Goal: Task Accomplishment & Management: Manage account settings

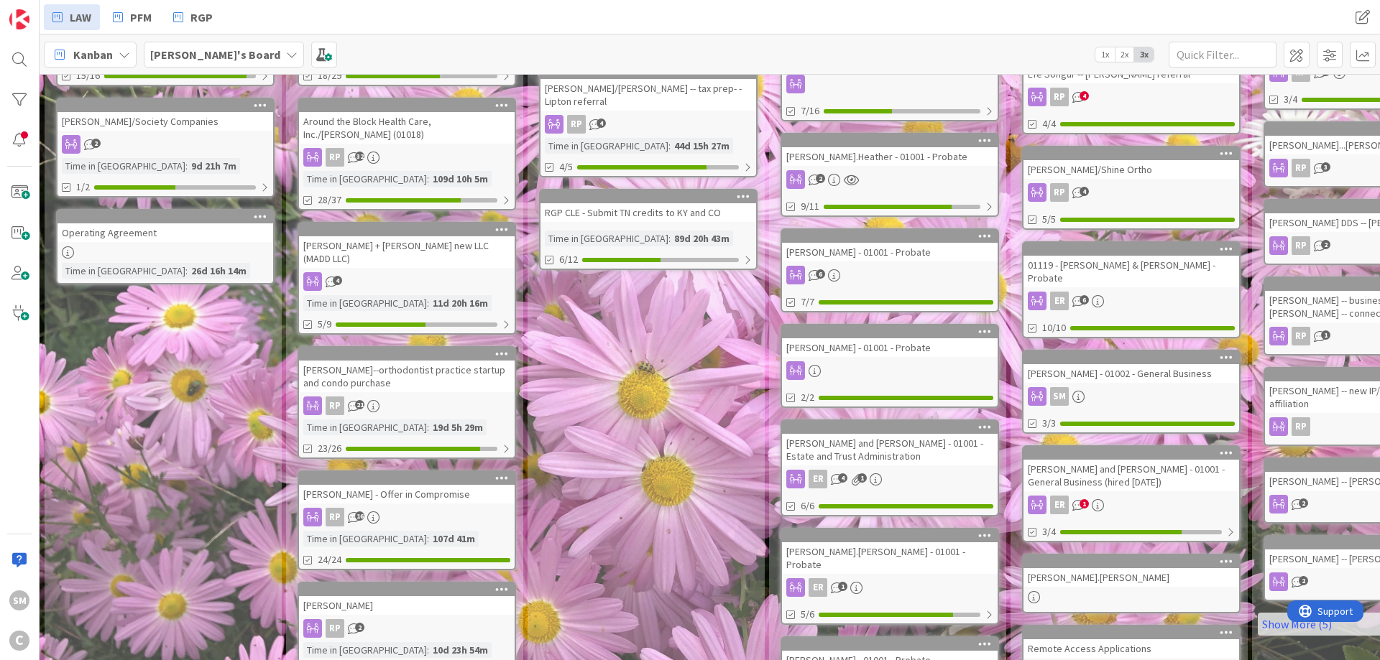
scroll to position [431, 0]
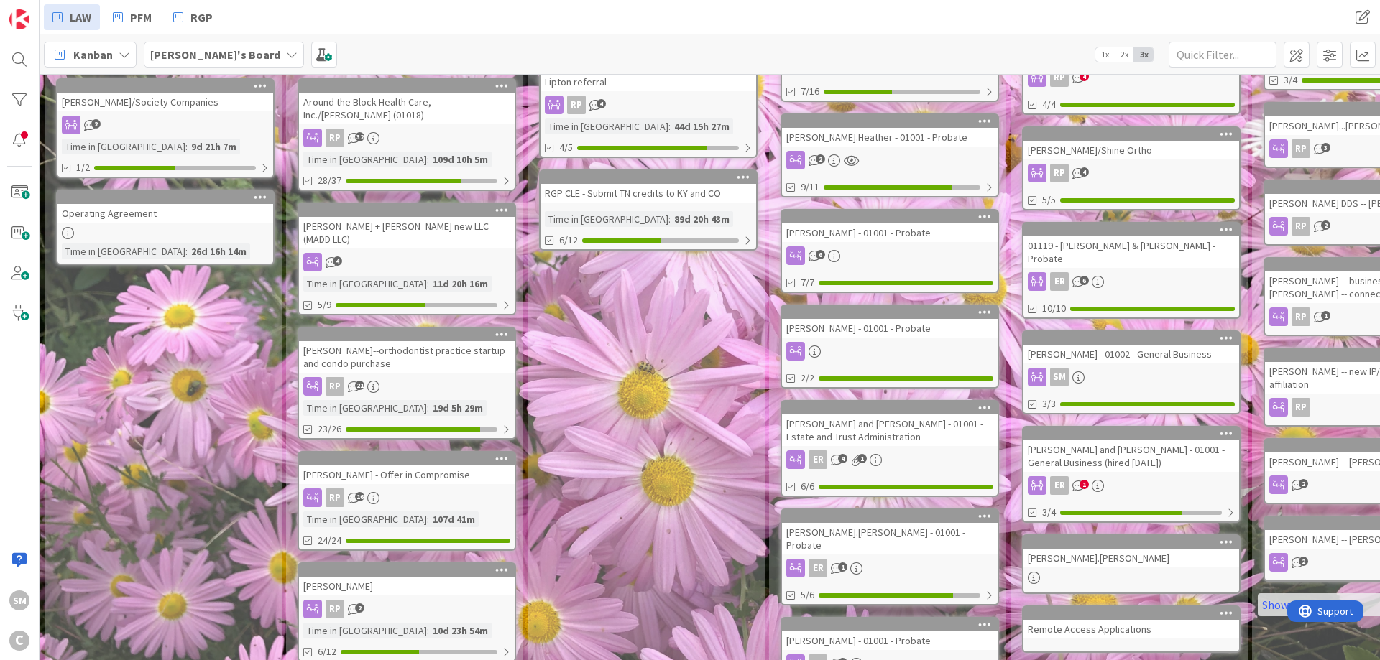
click at [418, 341] on div "[PERSON_NAME]--orthodontist practice startup and condo purchase" at bounding box center [407, 357] width 216 height 32
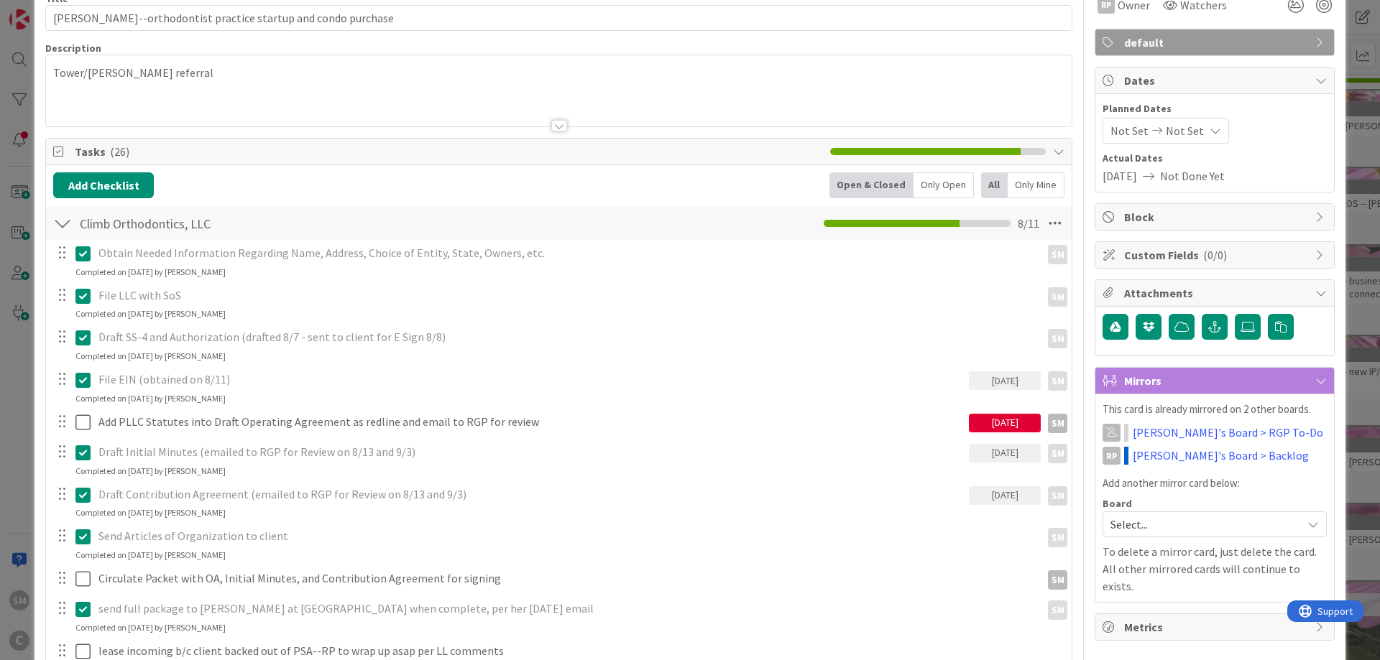
scroll to position [172, 0]
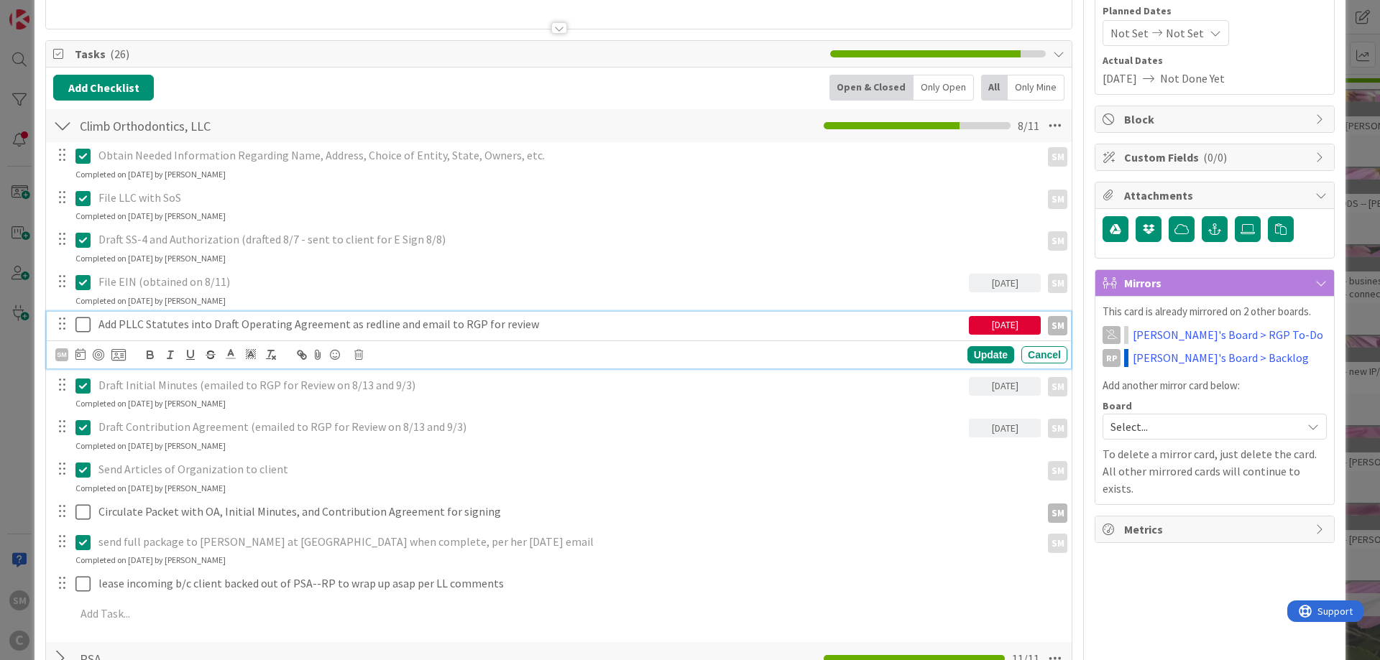
click at [195, 321] on p "Add PLLC Statutes into Draft Operating Agreement as redline and email to RGP fo…" at bounding box center [530, 324] width 864 height 17
click at [567, 323] on p "Add PLLC Statutes into Draft Operating Agreement as redline and email to RGP fo…" at bounding box center [530, 324] width 864 height 17
click at [985, 326] on div "[DATE]" at bounding box center [1005, 325] width 72 height 19
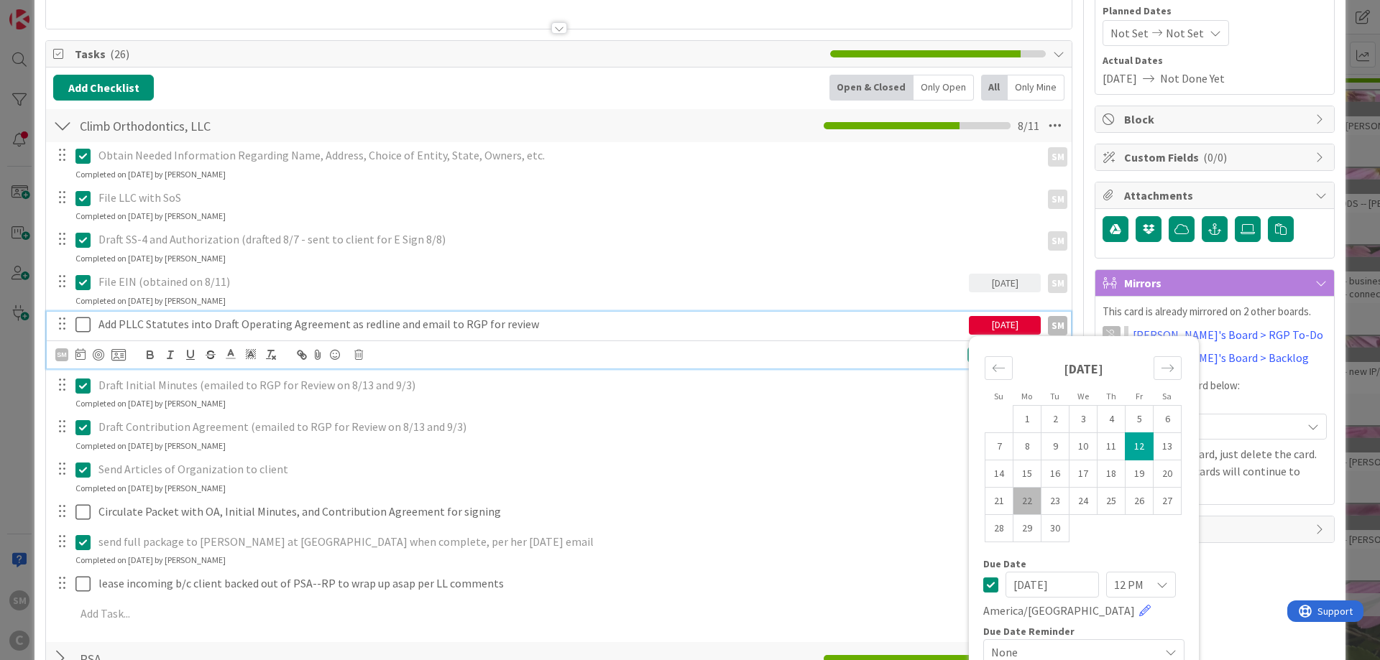
click at [1031, 495] on td "22" at bounding box center [1027, 500] width 28 height 27
type input "[DATE]"
click at [550, 325] on p "Add PLLC Statutes into Draft Operating Agreement as redline and email to RGP fo…" at bounding box center [530, 324] width 864 height 17
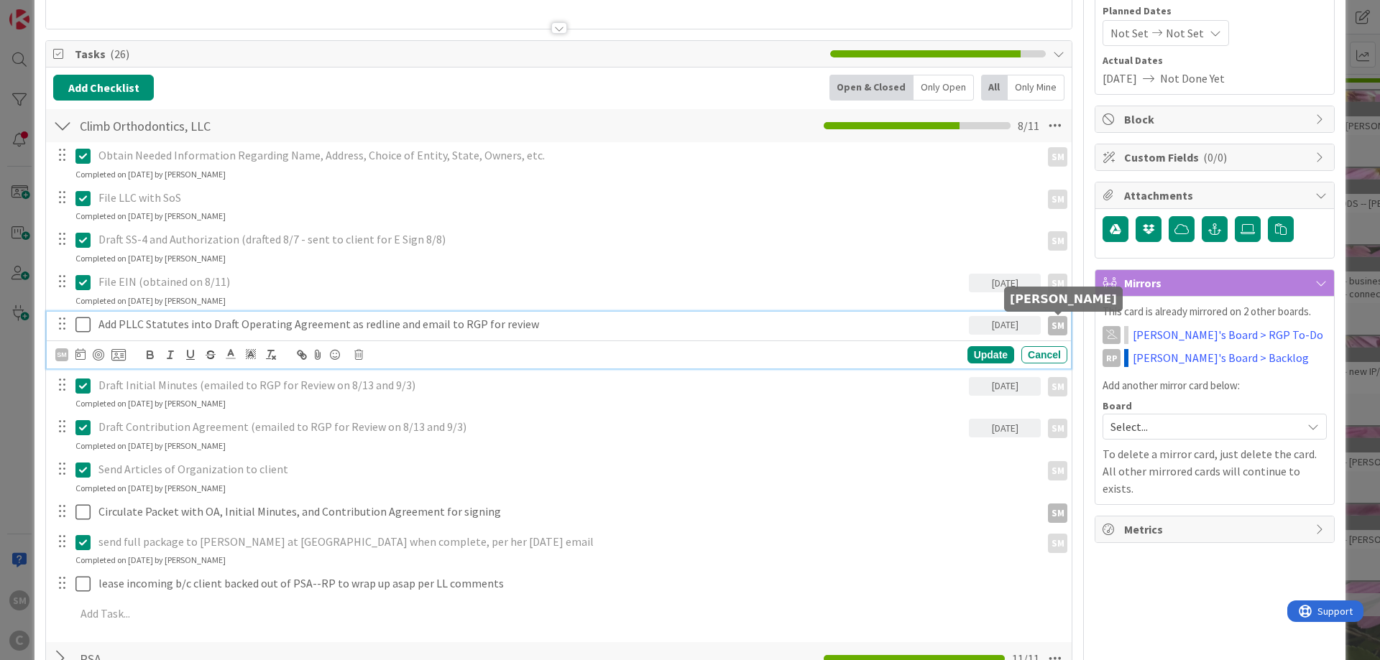
click at [1057, 323] on div "SM" at bounding box center [1057, 325] width 19 height 19
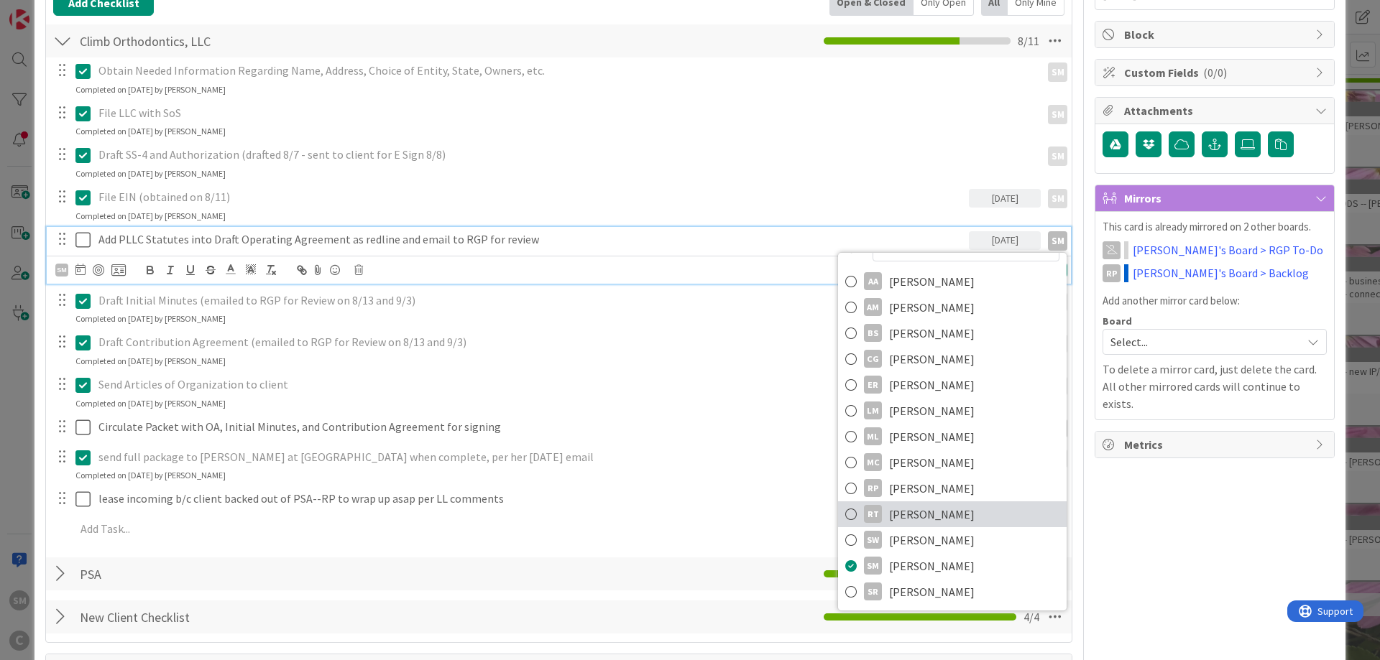
scroll to position [259, 0]
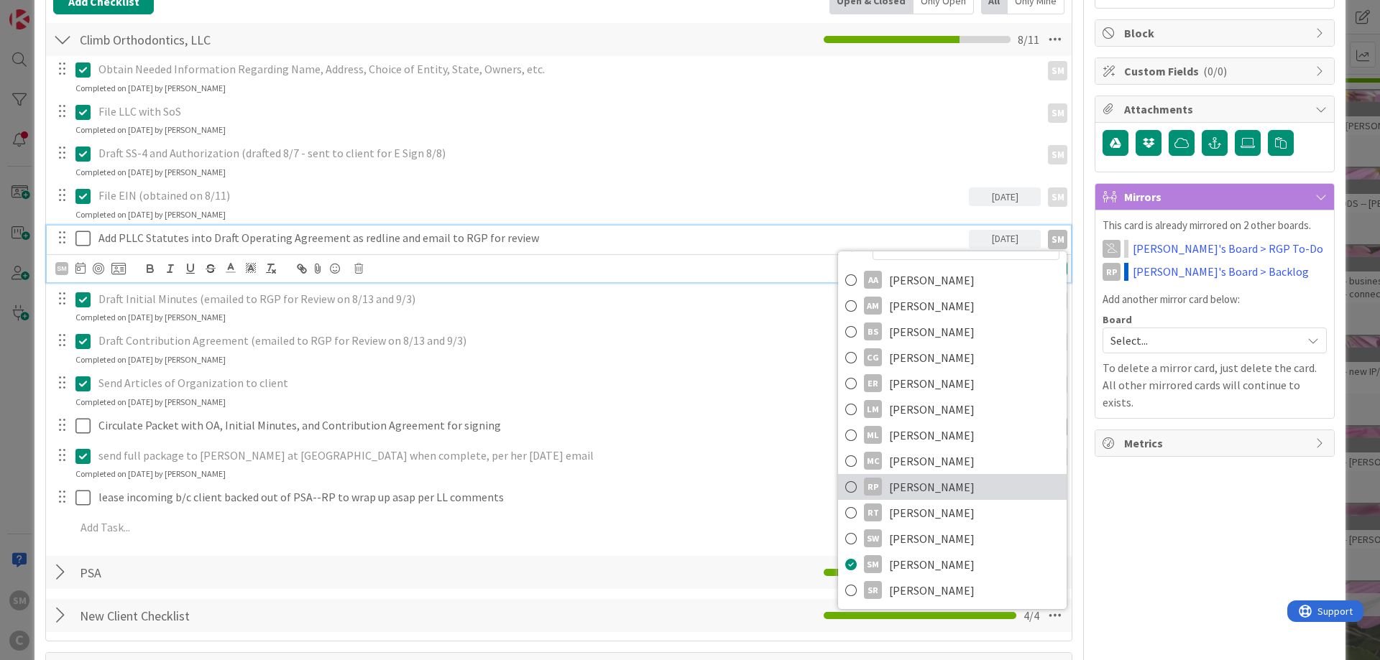
click at [927, 487] on span "[PERSON_NAME]" at bounding box center [932, 487] width 86 height 22
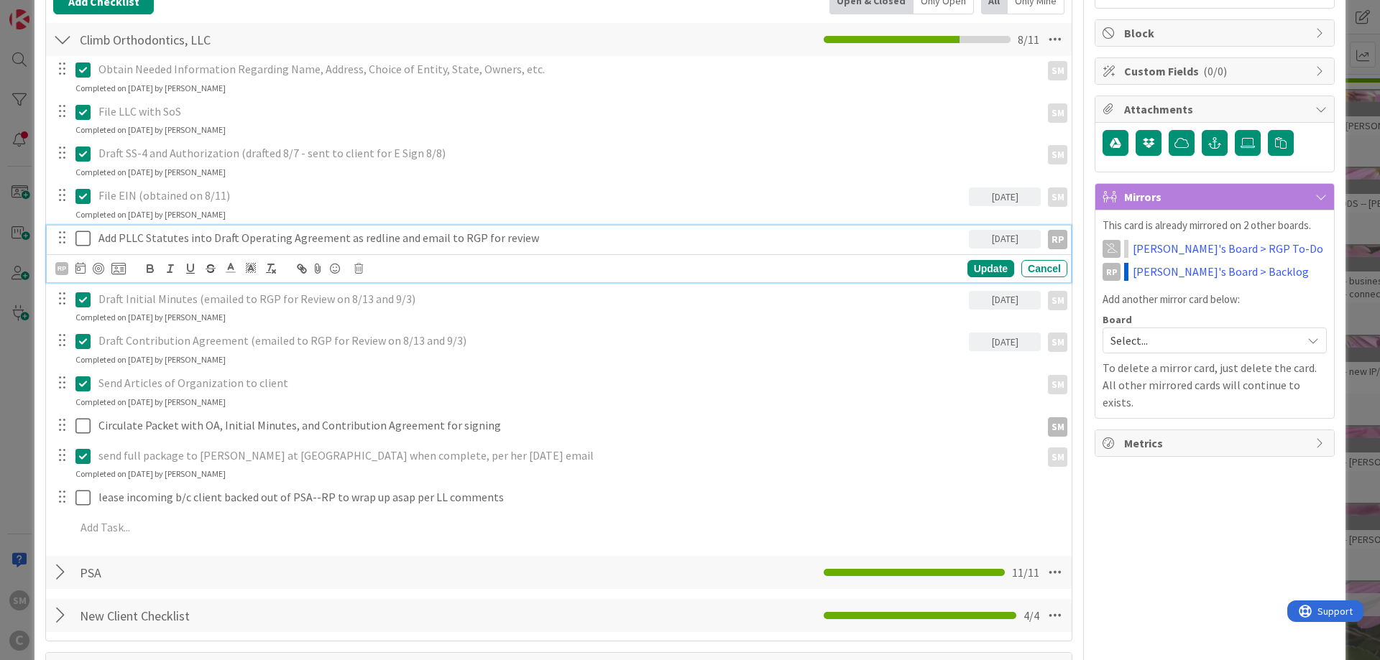
click at [142, 233] on p "Add PLLC Statutes into Draft Operating Agreement as redline and email to RGP fo…" at bounding box center [530, 238] width 864 height 17
click at [204, 241] on p "Add PLLC Statutes into Draft Operating Agreement as redline and email to RGP fo…" at bounding box center [530, 238] width 864 height 17
click at [320, 241] on p "Add PLLC Statutes into Draft Operating Agreement as redline and email to RGP fo…" at bounding box center [530, 238] width 864 height 17
click at [98, 243] on div "Add PLLC Statutes into Draft Operating Agreement as redline and email to RGP fo…" at bounding box center [531, 238] width 876 height 25
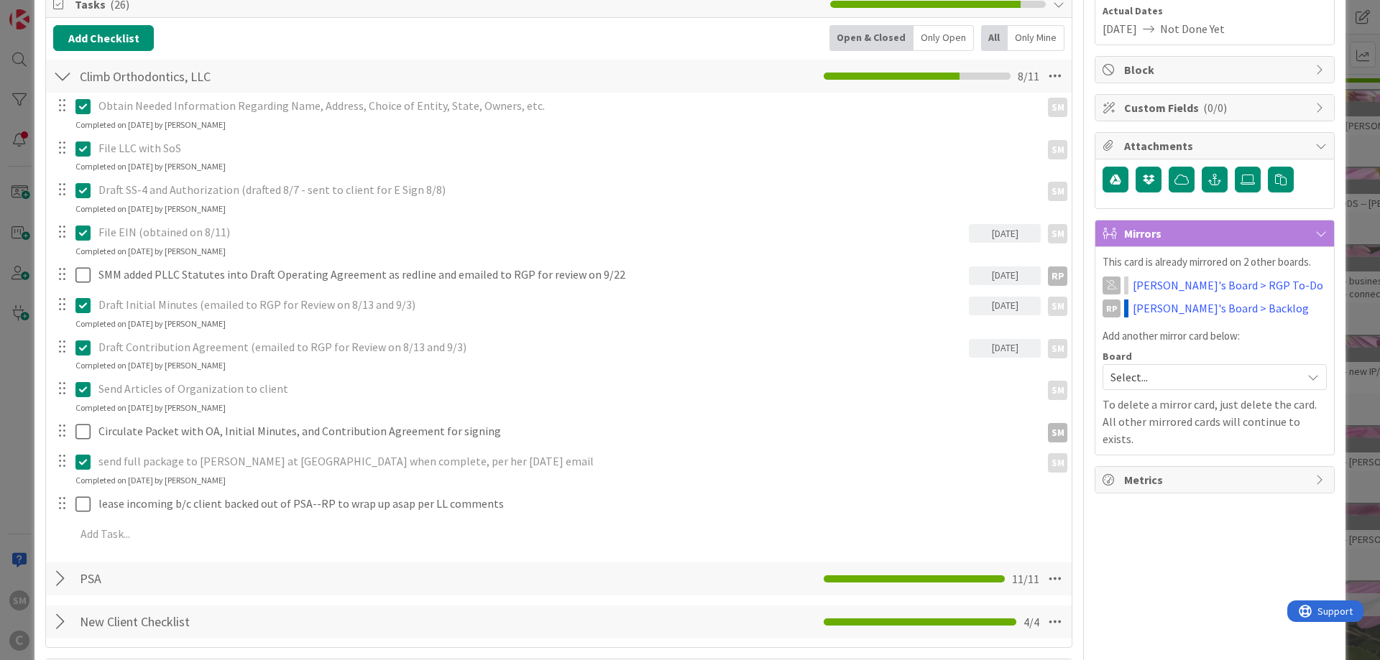
scroll to position [0, 0]
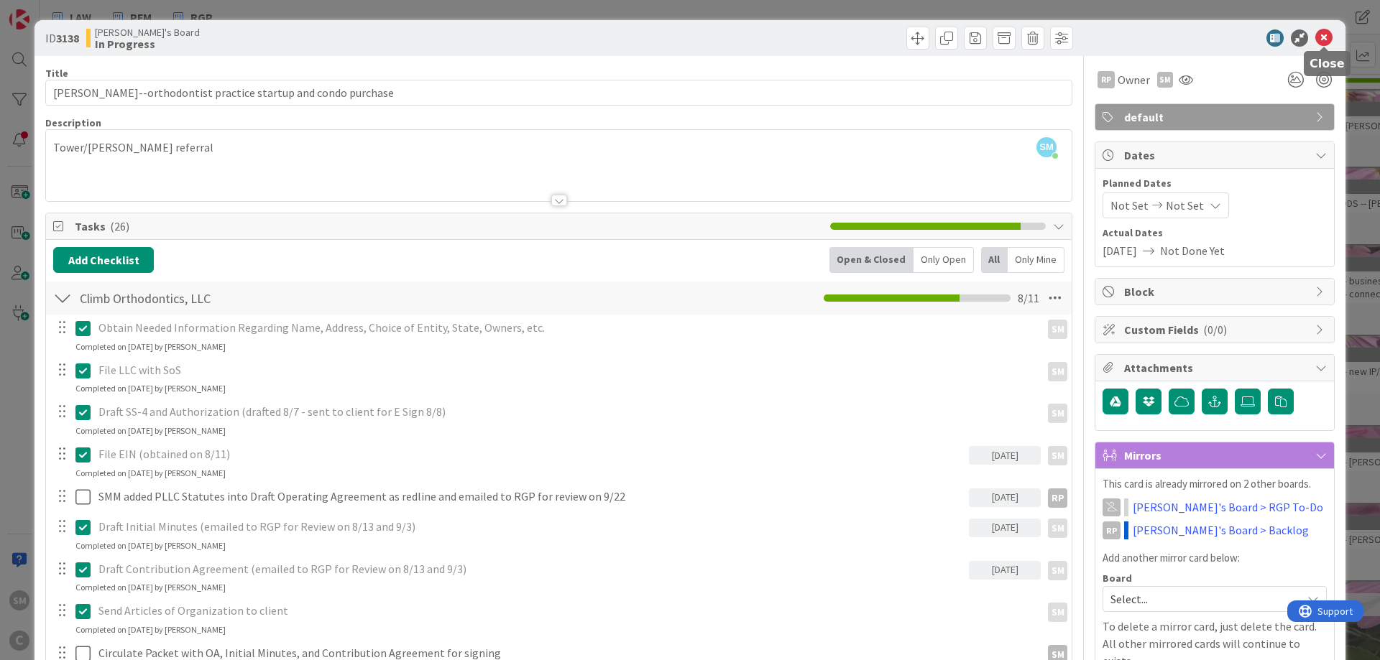
click at [1323, 37] on icon at bounding box center [1323, 37] width 17 height 17
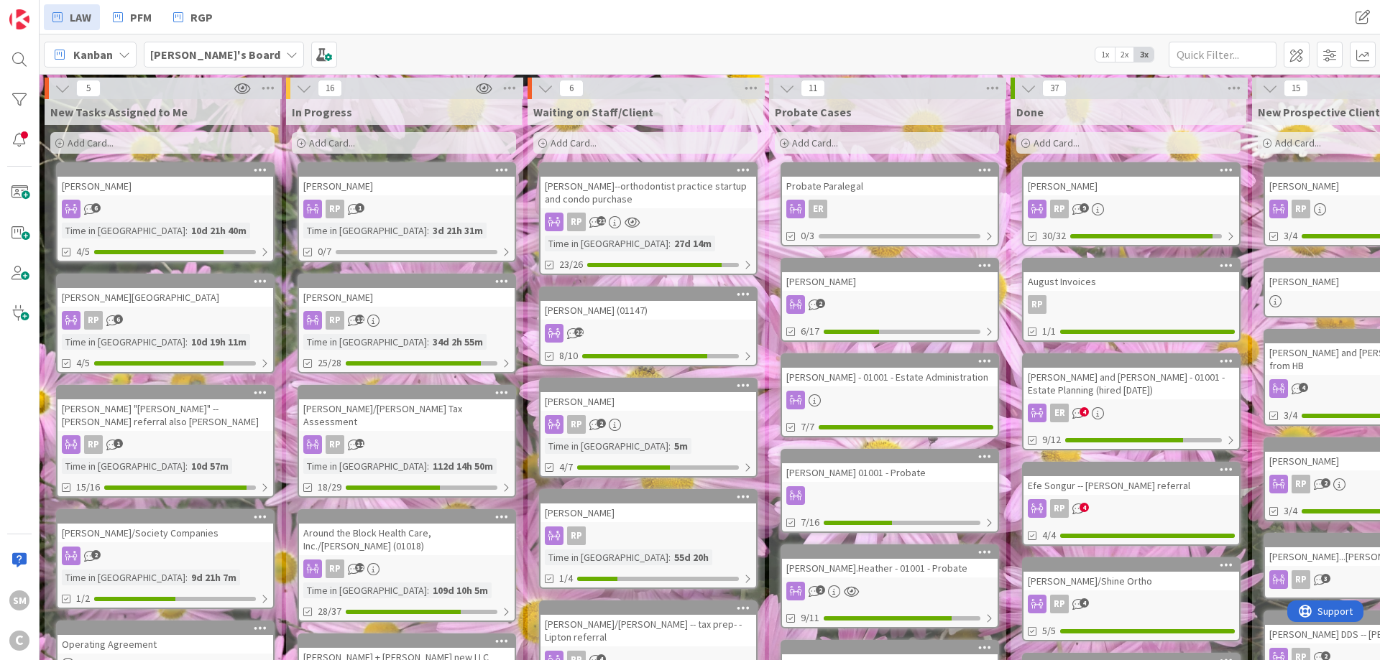
click at [388, 195] on div "[PERSON_NAME]" at bounding box center [407, 186] width 216 height 19
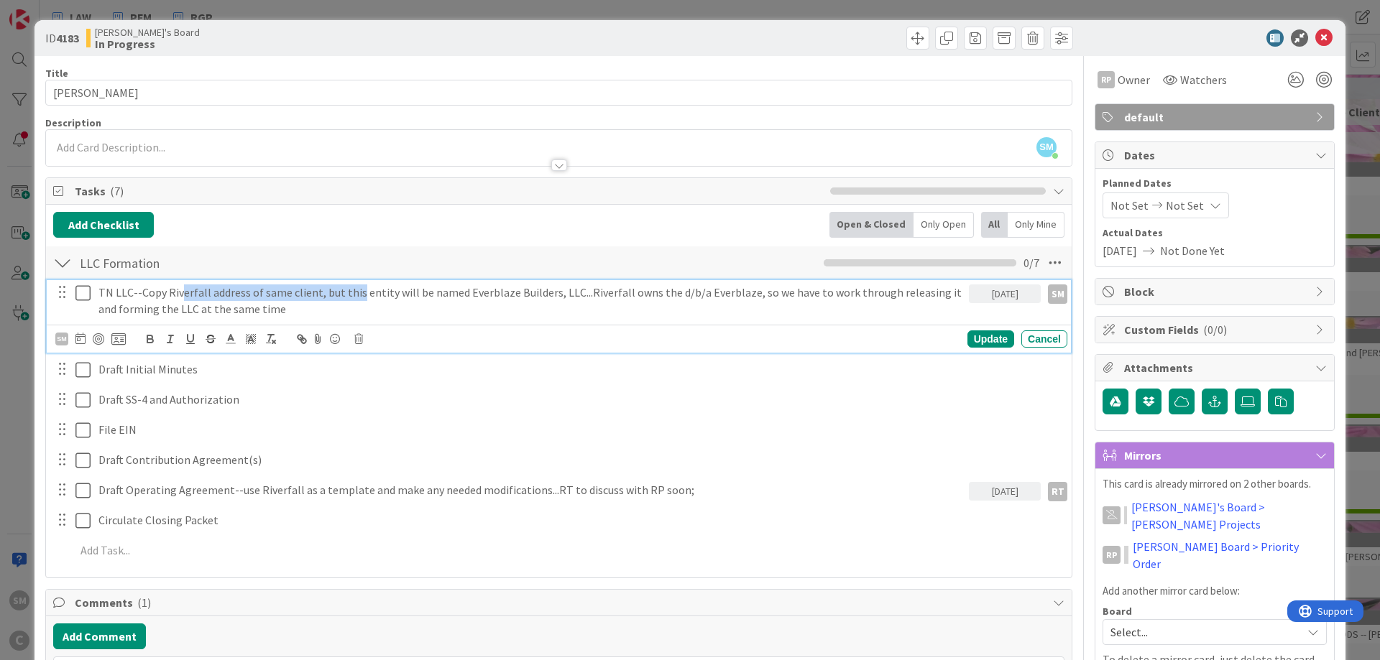
drag, startPoint x: 180, startPoint y: 293, endPoint x: 355, endPoint y: 290, distance: 175.3
click at [355, 290] on p "TN LLC--Copy Riverfall address of same client, but this entity will be named Ev…" at bounding box center [530, 301] width 864 height 32
click at [392, 292] on p "TN LLC--Copy Riverfall address of same client, but this entity will be named Ev…" at bounding box center [530, 301] width 864 height 32
click at [519, 292] on p "TN LLC--Copy Riverfall address of same client, but this entity will be named Ev…" at bounding box center [530, 301] width 864 height 32
click at [685, 292] on p "TN LLC--Copy Riverfall address of same client, but this entity will be named Ev…" at bounding box center [530, 301] width 864 height 32
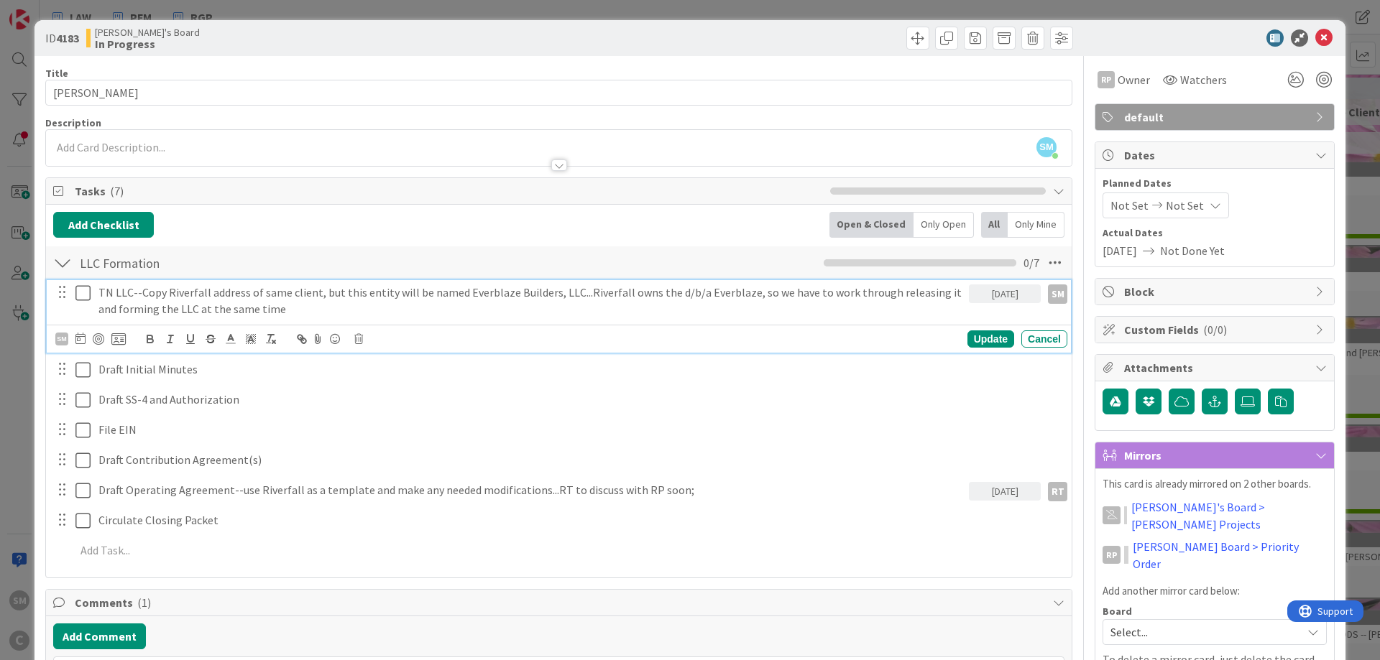
click at [813, 295] on p "TN LLC--Copy Riverfall address of same client, but this entity will be named Ev…" at bounding box center [530, 301] width 864 height 32
drag, startPoint x: 459, startPoint y: 292, endPoint x: 567, endPoint y: 292, distance: 107.8
click at [567, 292] on p "TN LLC--Copy Riverfall address of same client, but this entity will be named Ev…" at bounding box center [530, 301] width 864 height 32
click at [195, 303] on p "TN LLC--Copy Riverfall address of same client, but this entity will be named Ev…" at bounding box center [530, 301] width 864 height 32
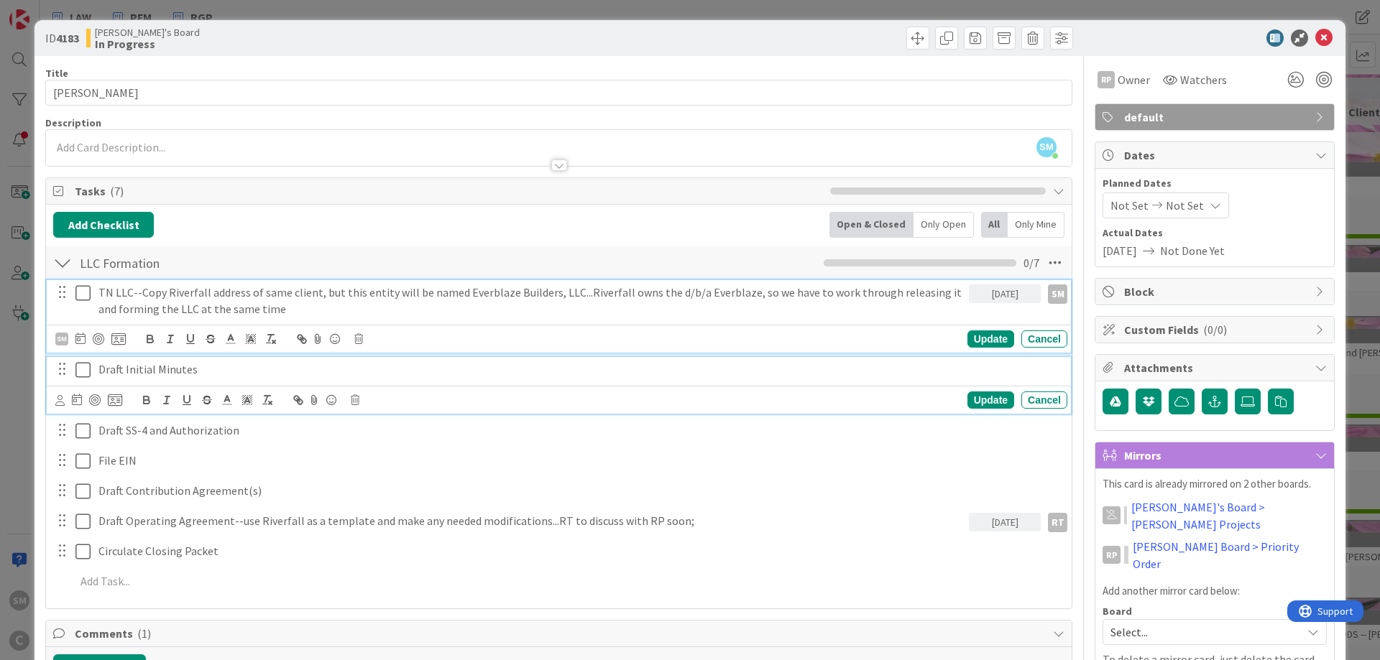
click at [150, 368] on p "Draft Initial Minutes" at bounding box center [579, 369] width 963 height 17
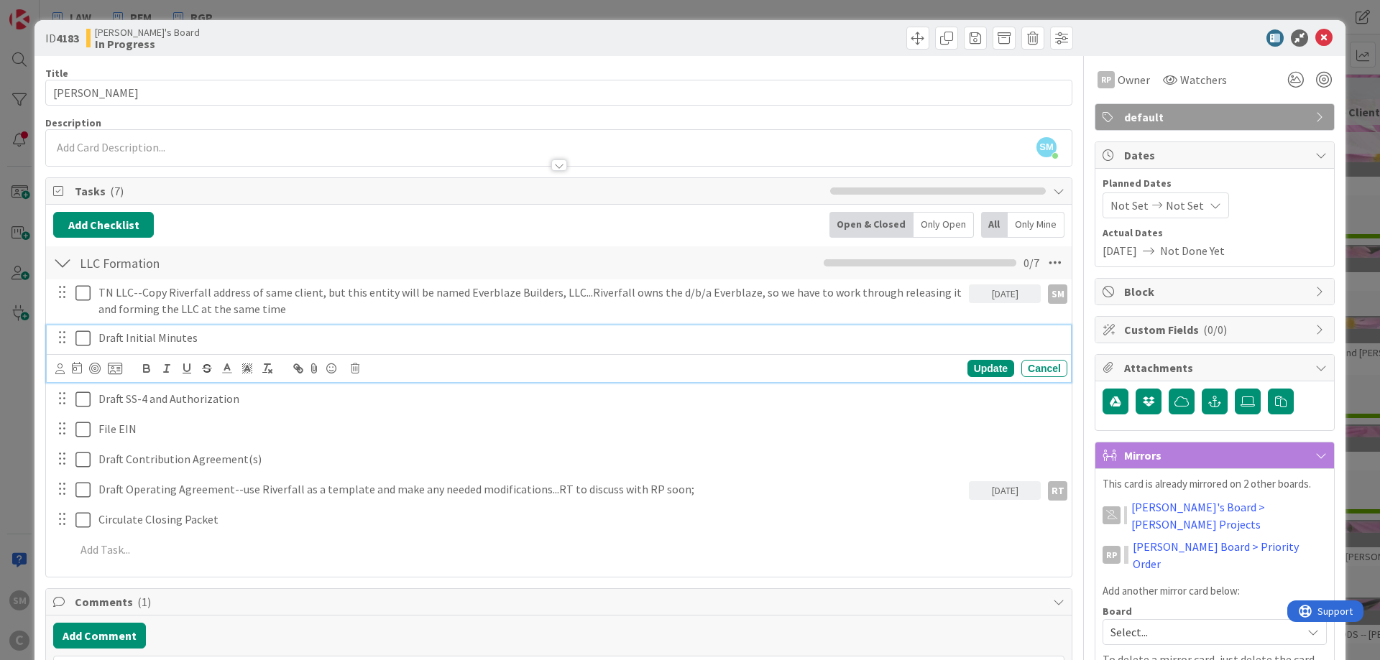
click at [320, 226] on div "Add Checklist Open & Closed Only Open All Only Mine" at bounding box center [558, 225] width 1011 height 26
drag, startPoint x: 101, startPoint y: 341, endPoint x: 218, endPoint y: 343, distance: 116.4
click at [218, 343] on p "Draft Initial Minutes" at bounding box center [579, 338] width 963 height 17
click at [253, 335] on p "Draft Initial Minutes" at bounding box center [579, 338] width 963 height 17
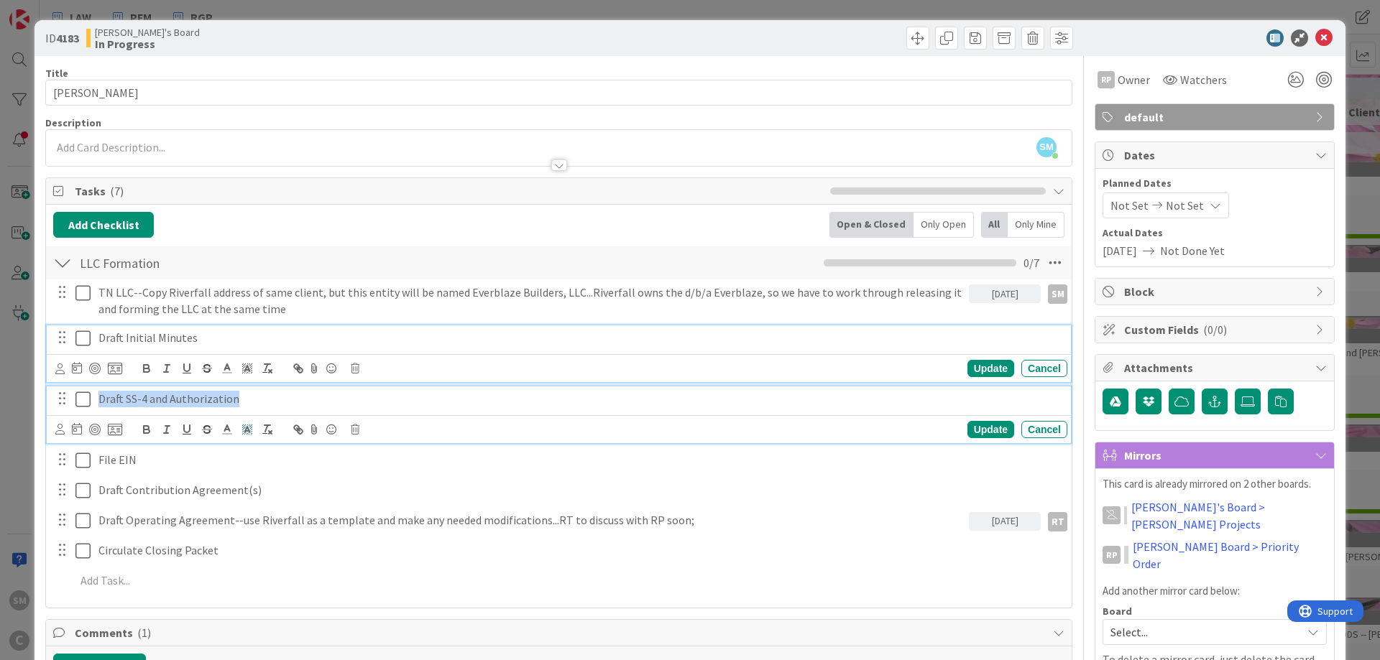
drag, startPoint x: 101, startPoint y: 398, endPoint x: 255, endPoint y: 402, distance: 154.5
click at [254, 403] on p "Draft SS-4 and Authorization" at bounding box center [579, 399] width 963 height 17
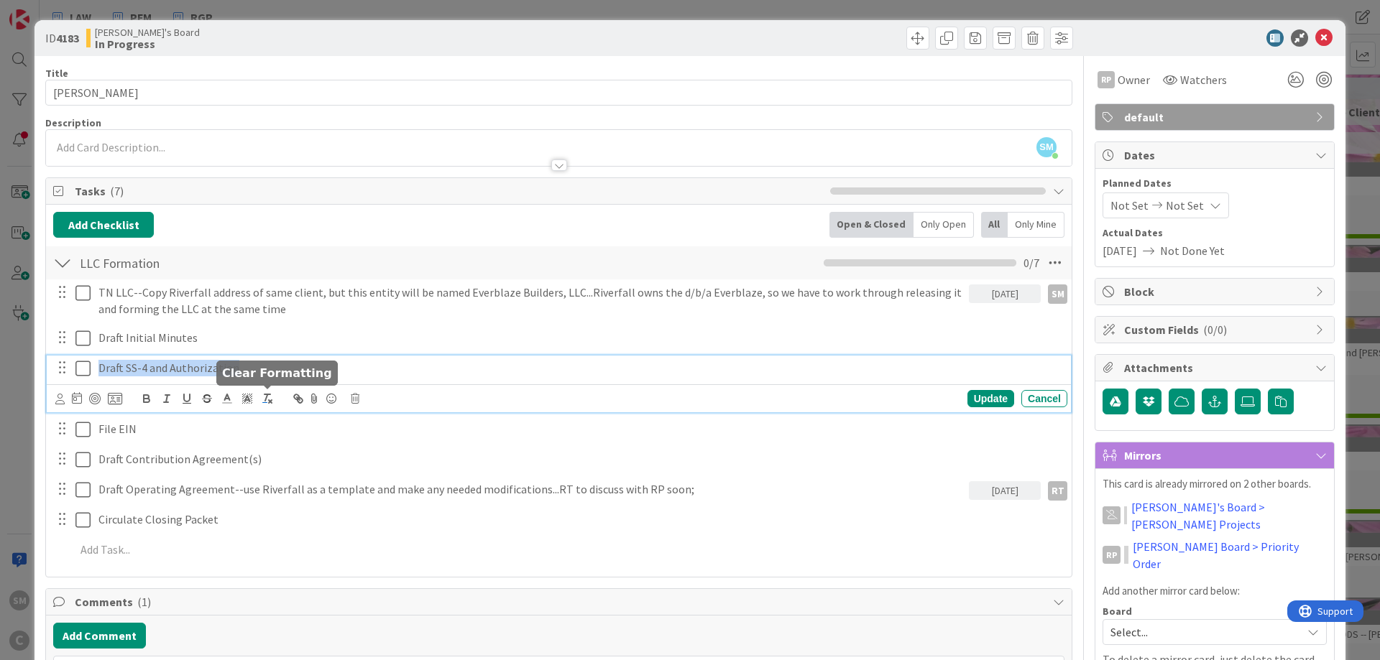
click at [264, 402] on icon "button" at bounding box center [267, 398] width 13 height 13
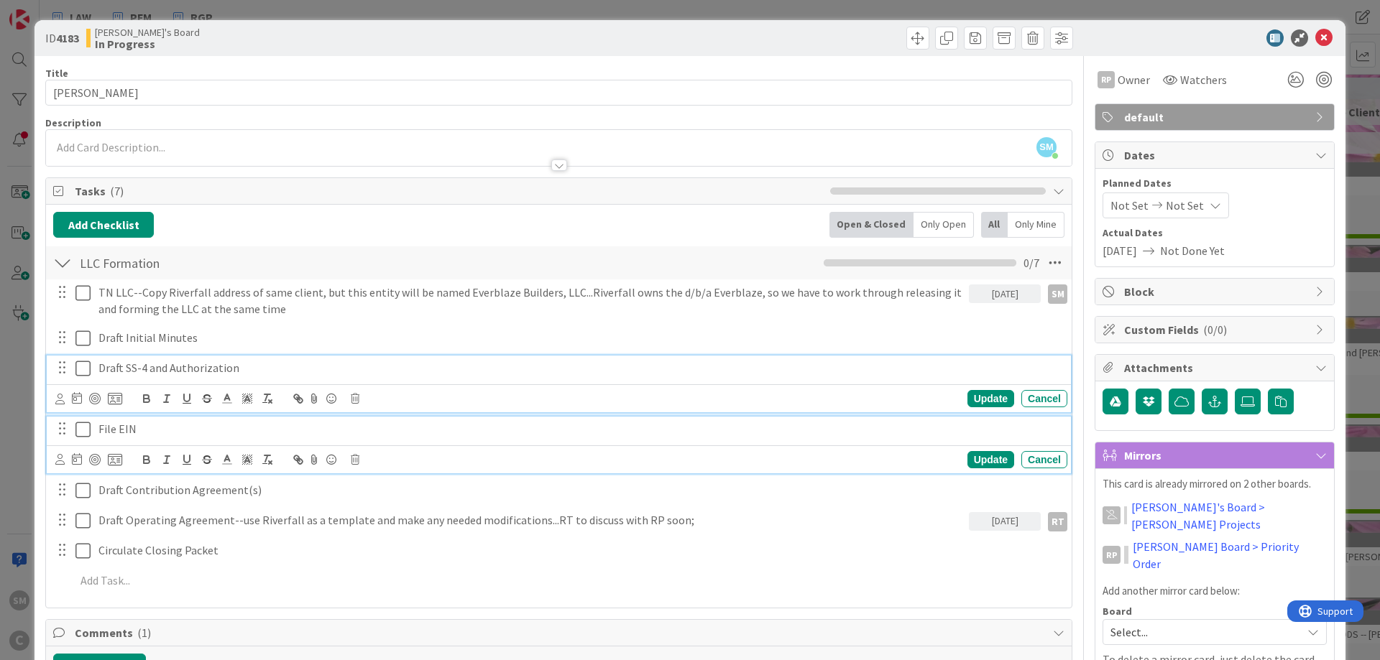
click at [312, 430] on p "File EIN" at bounding box center [579, 429] width 963 height 17
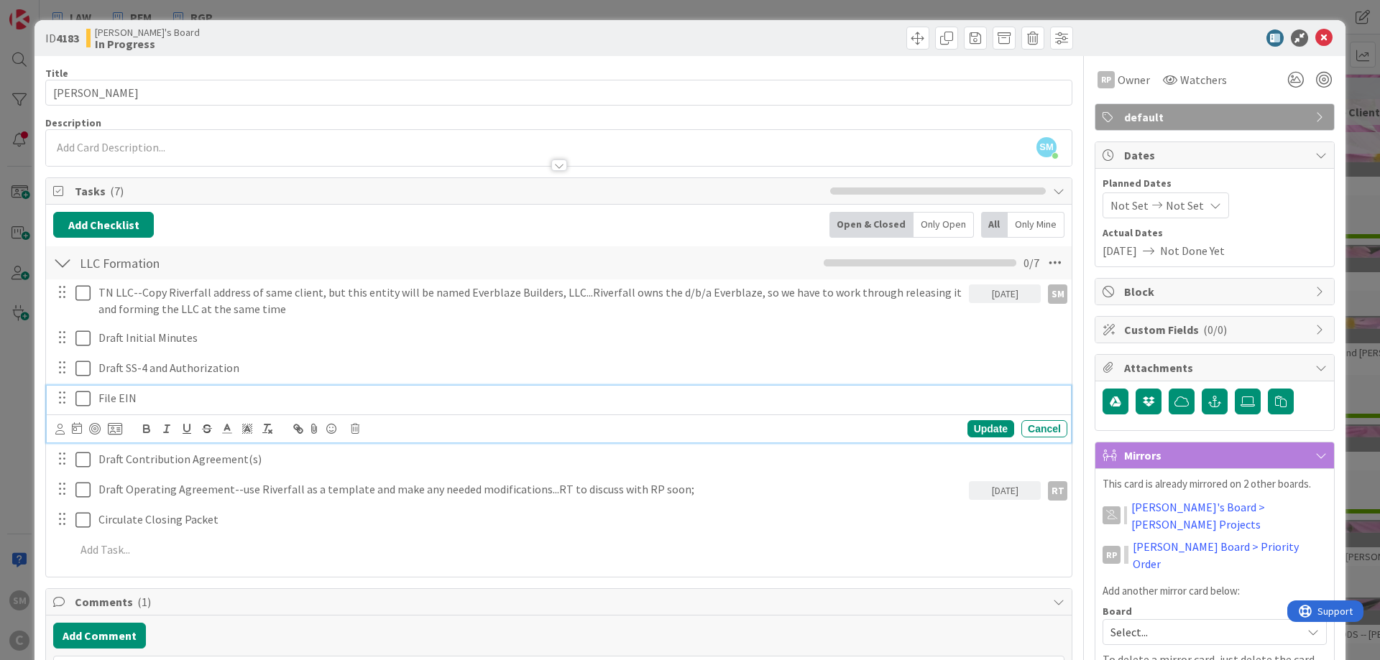
click at [183, 405] on p "File EIN" at bounding box center [579, 398] width 963 height 17
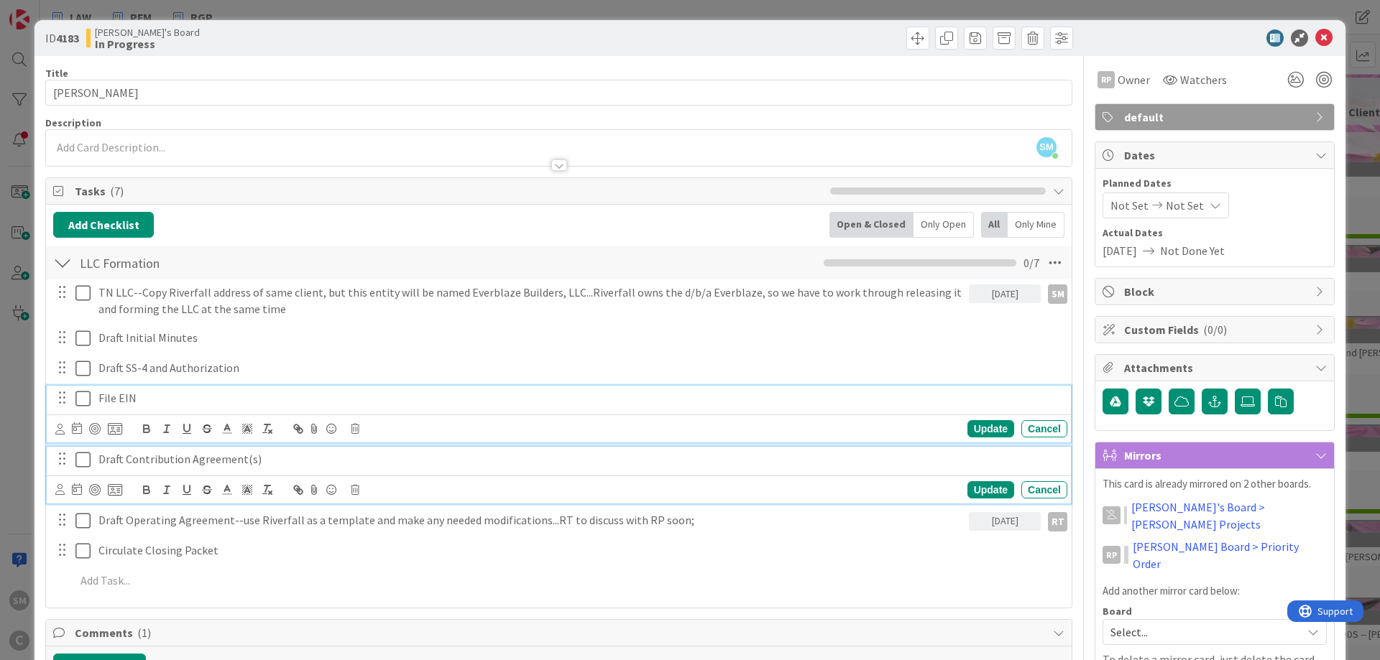
click at [295, 459] on p "Draft Contribution Agreement(s)" at bounding box center [579, 459] width 963 height 17
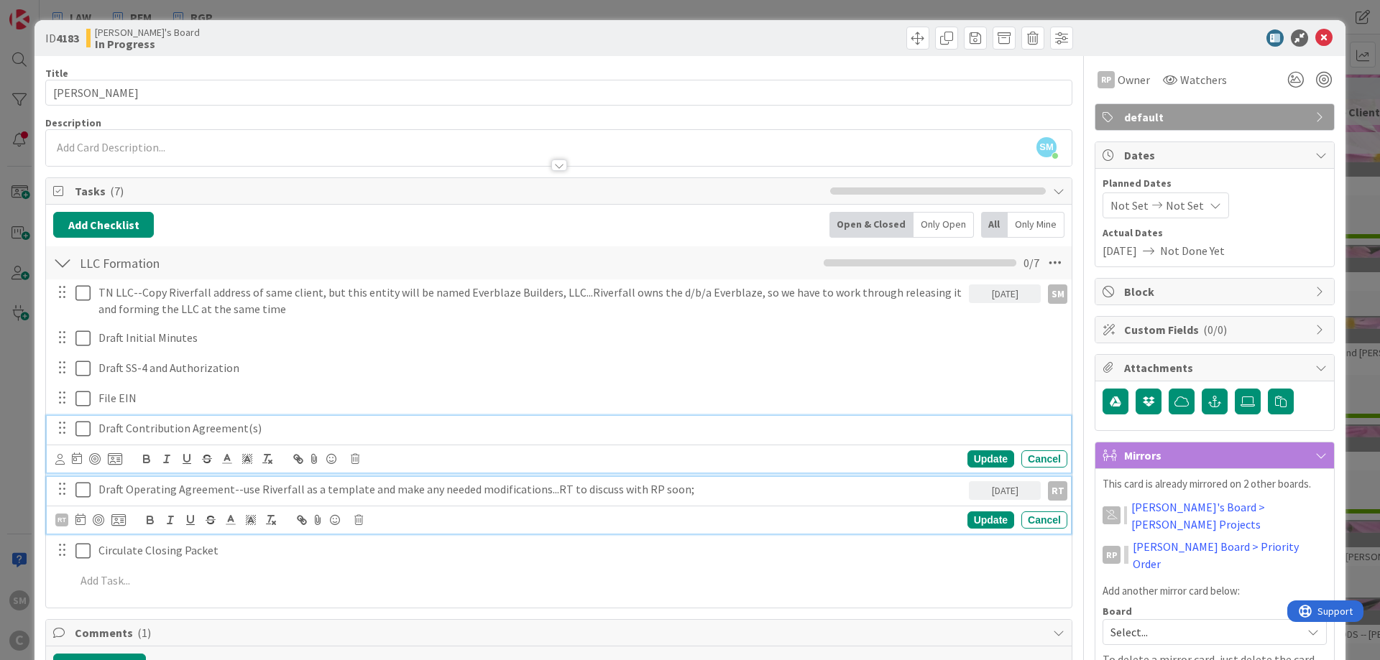
click at [328, 491] on p "Draft Operating Agreement--use Riverfall as a template and make any needed modi…" at bounding box center [530, 489] width 864 height 17
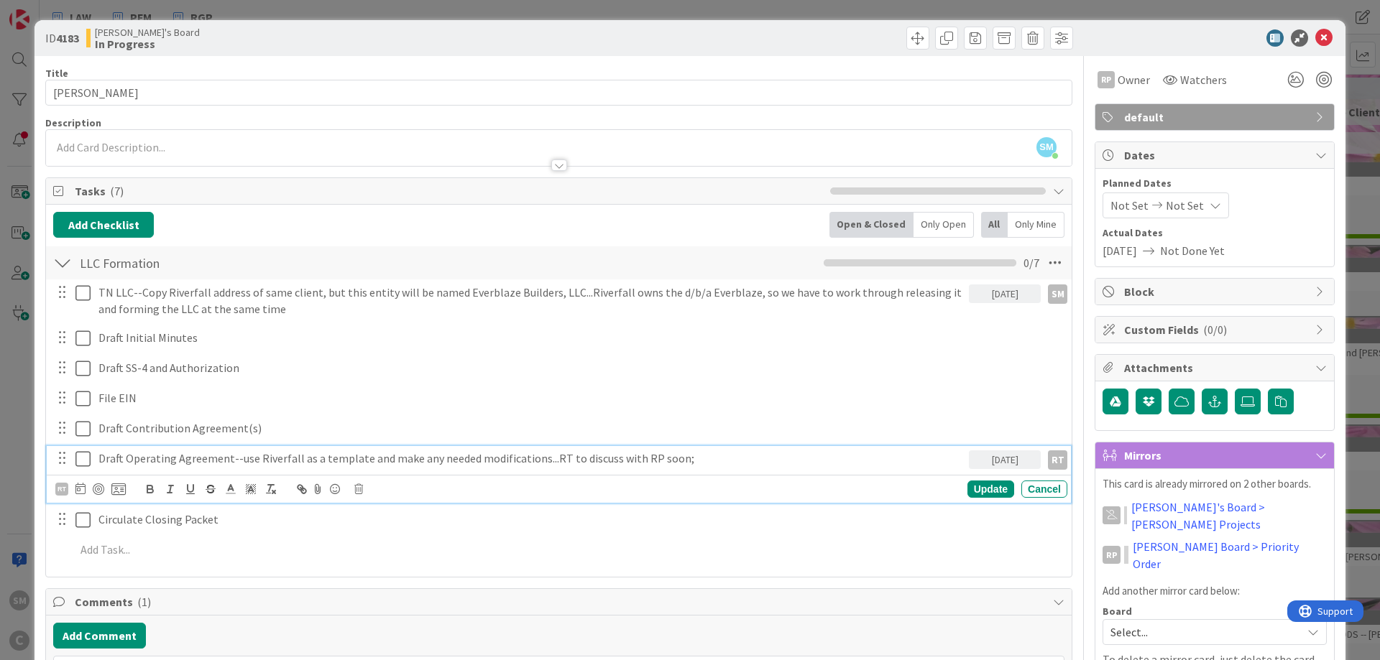
click at [1081, 516] on div "Title 11 / 128 [PERSON_NAME] Description SM [PERSON_NAME] just joined RP Owner …" at bounding box center [689, 632] width 1289 height 1153
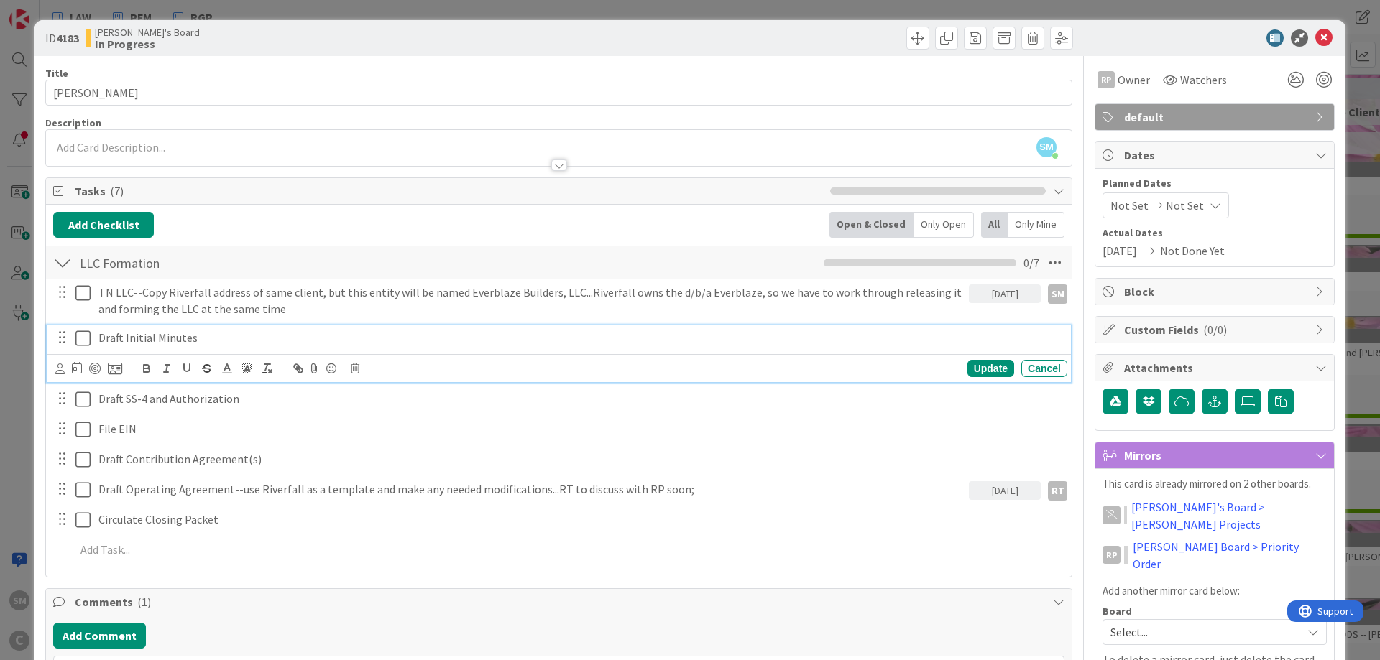
click at [170, 333] on p "Draft Initial Minutes" at bounding box center [579, 338] width 963 height 17
click at [634, 40] on div at bounding box center [818, 38] width 510 height 23
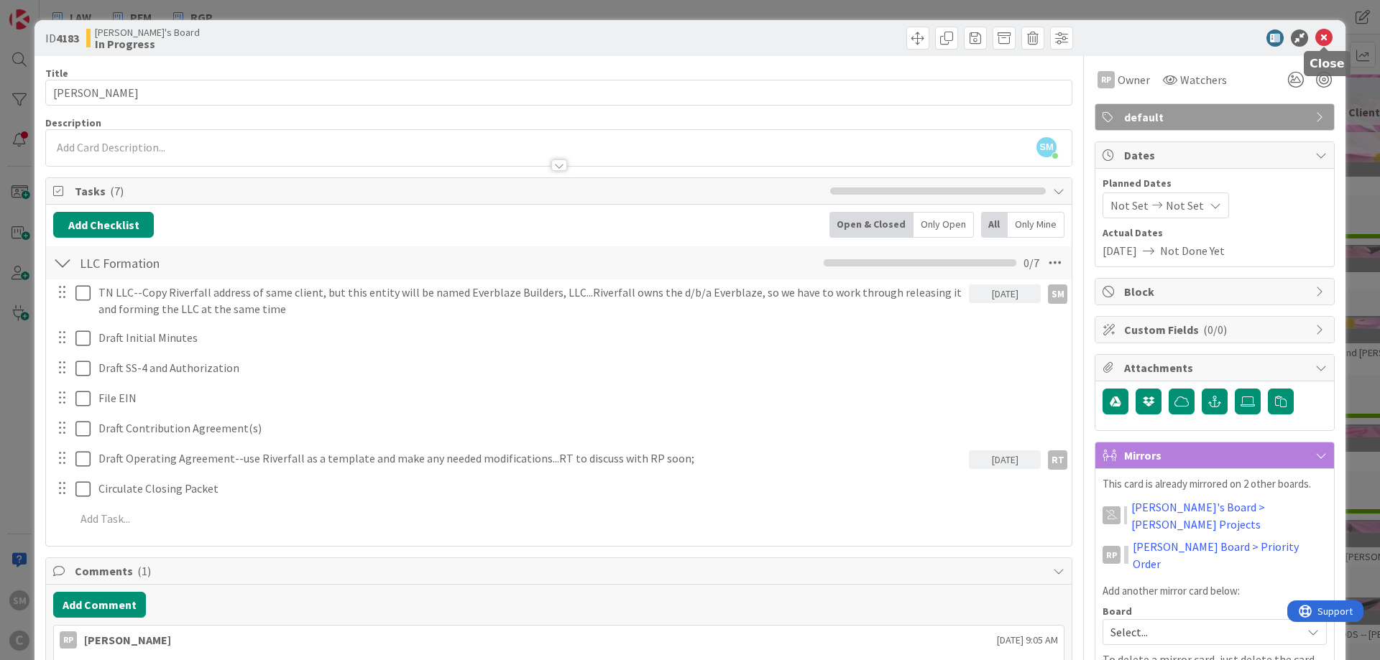
drag, startPoint x: 1329, startPoint y: 34, endPoint x: 1320, endPoint y: 37, distance: 8.9
click at [1328, 34] on icon at bounding box center [1323, 37] width 17 height 17
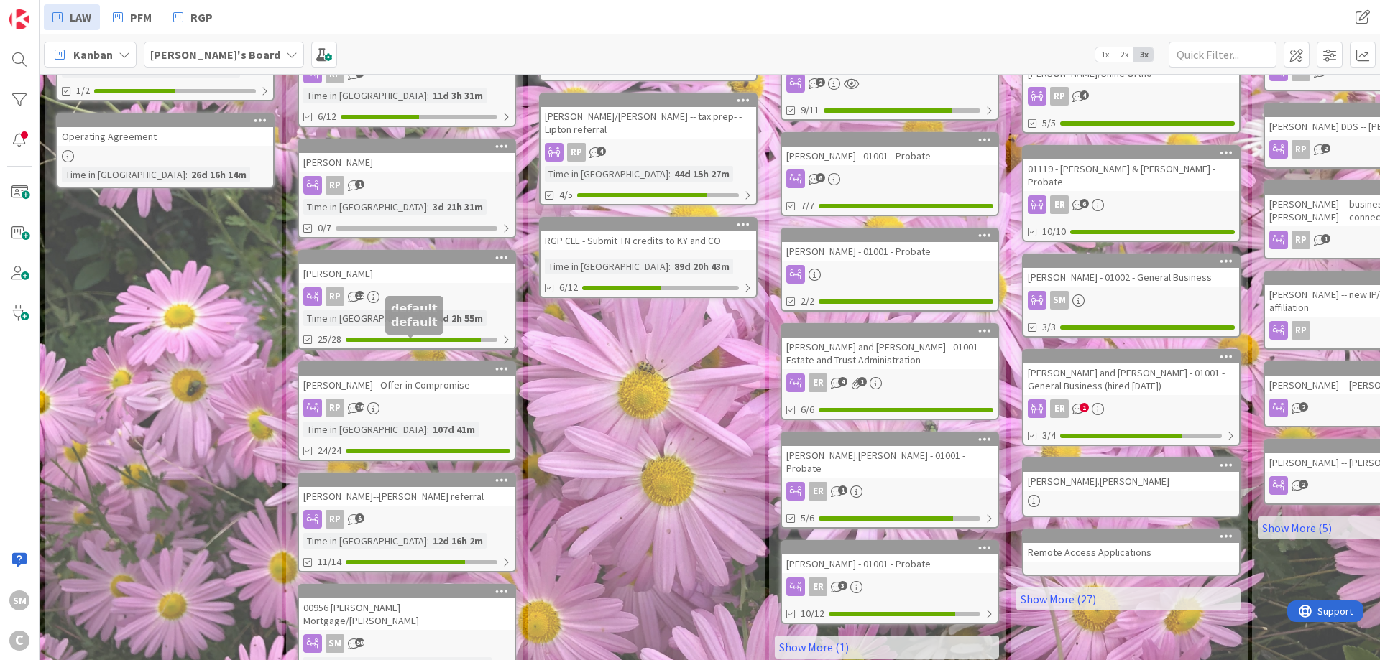
scroll to position [534, 0]
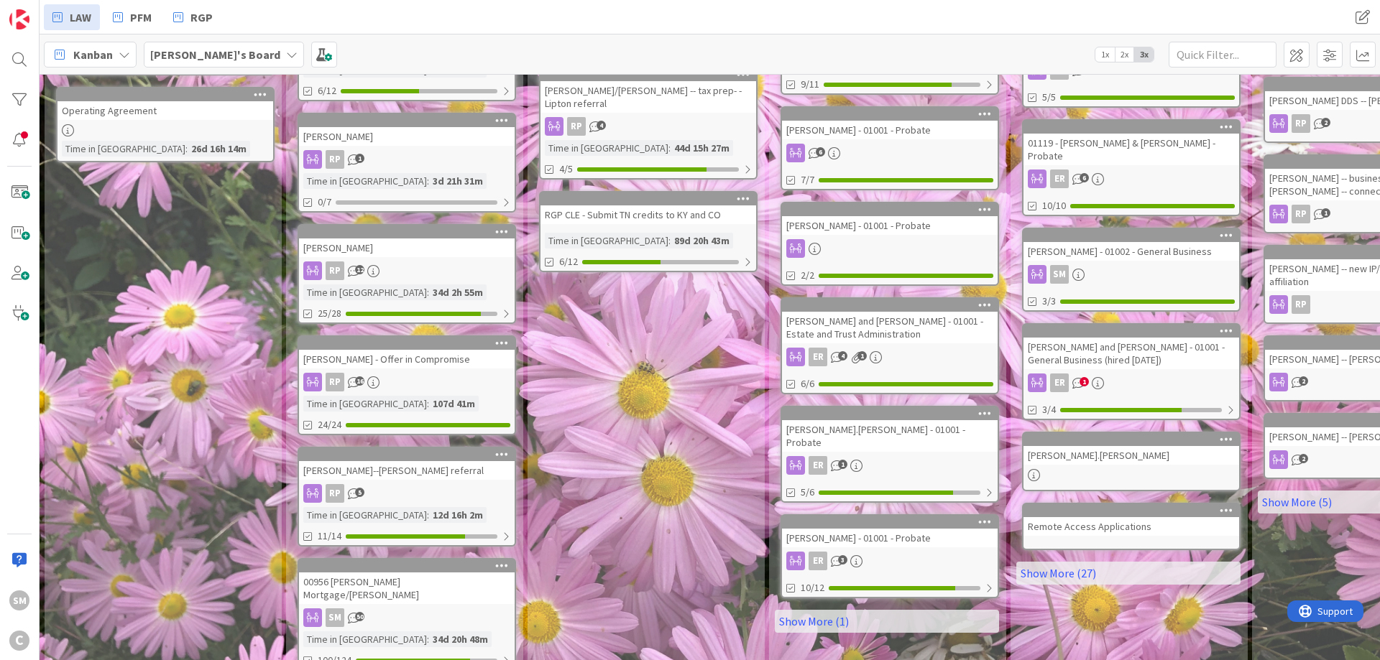
click at [402, 350] on div "[PERSON_NAME] - Offer in Compromise" at bounding box center [407, 359] width 216 height 19
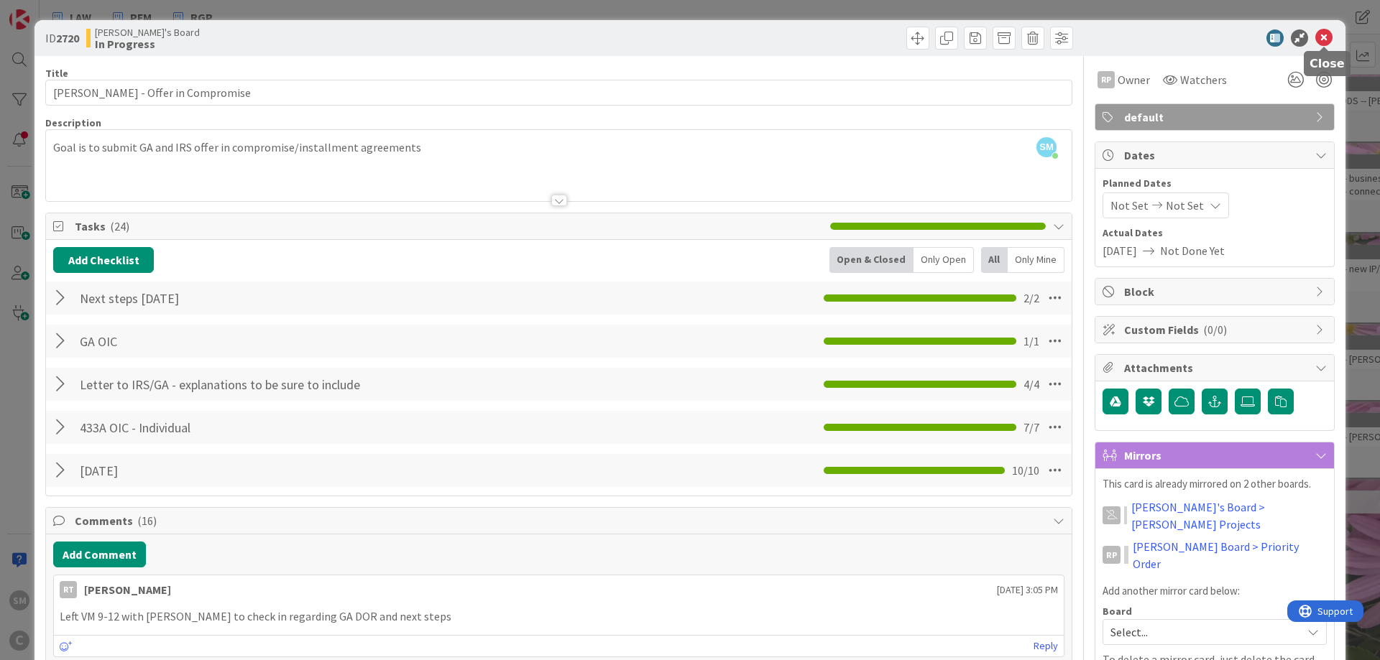
click at [1321, 36] on icon at bounding box center [1323, 37] width 17 height 17
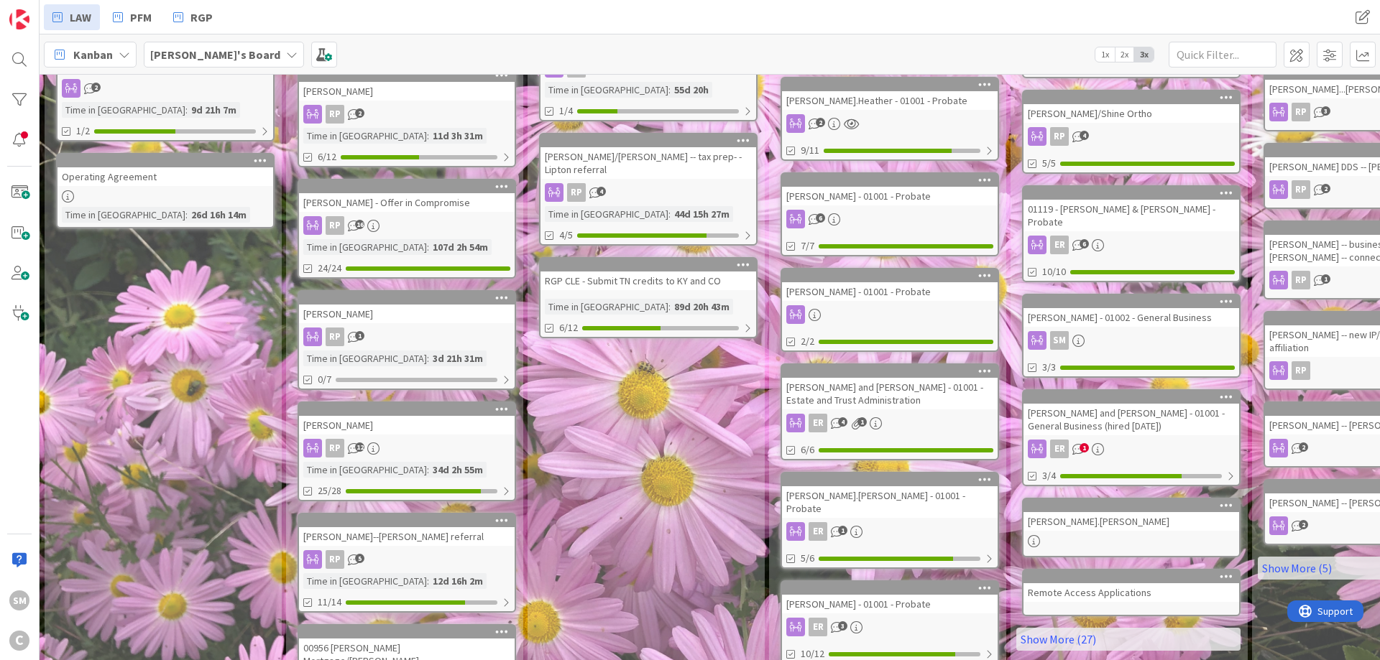
scroll to position [554, 0]
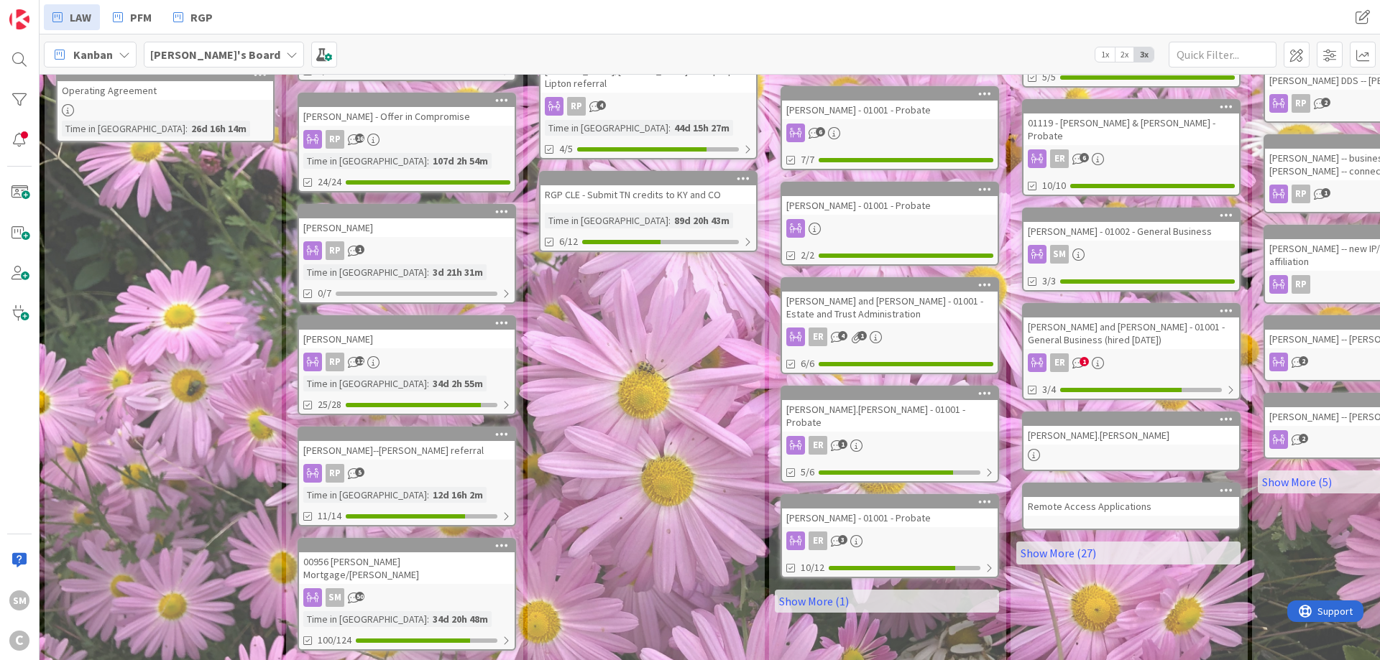
click at [381, 441] on div "[PERSON_NAME]--[PERSON_NAME] referral" at bounding box center [407, 450] width 216 height 19
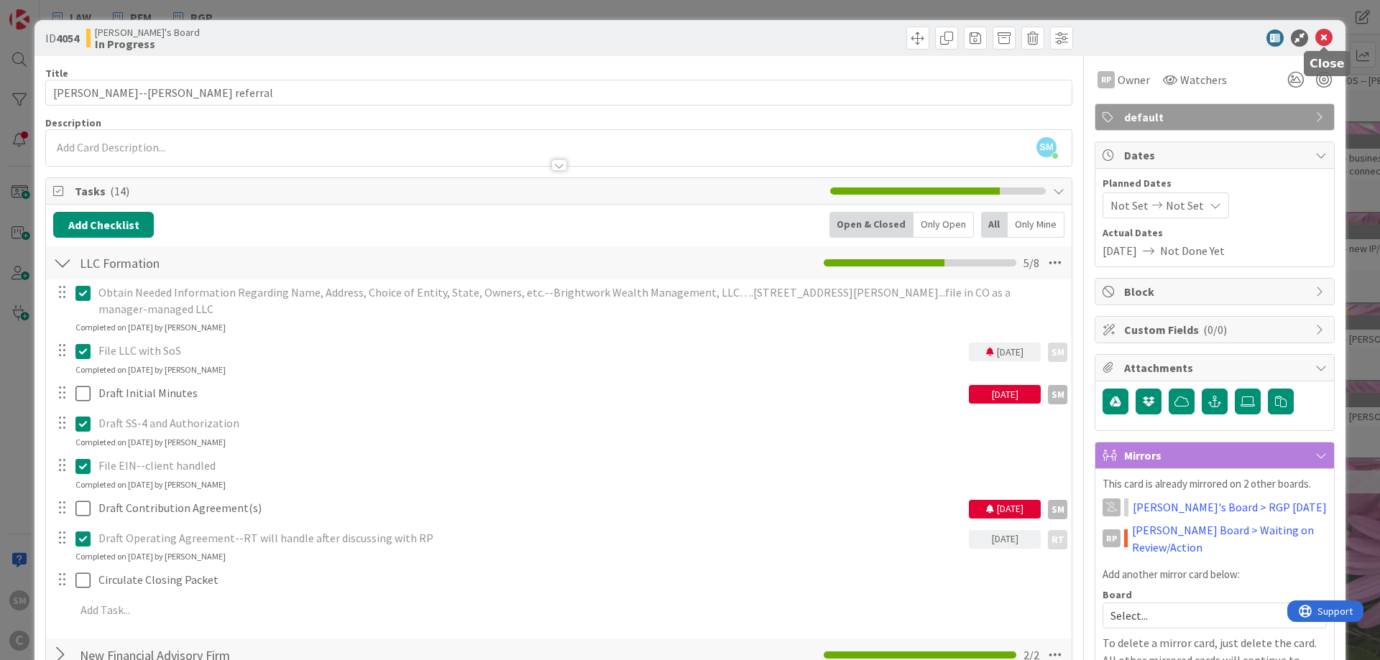
click at [1324, 42] on icon at bounding box center [1323, 37] width 17 height 17
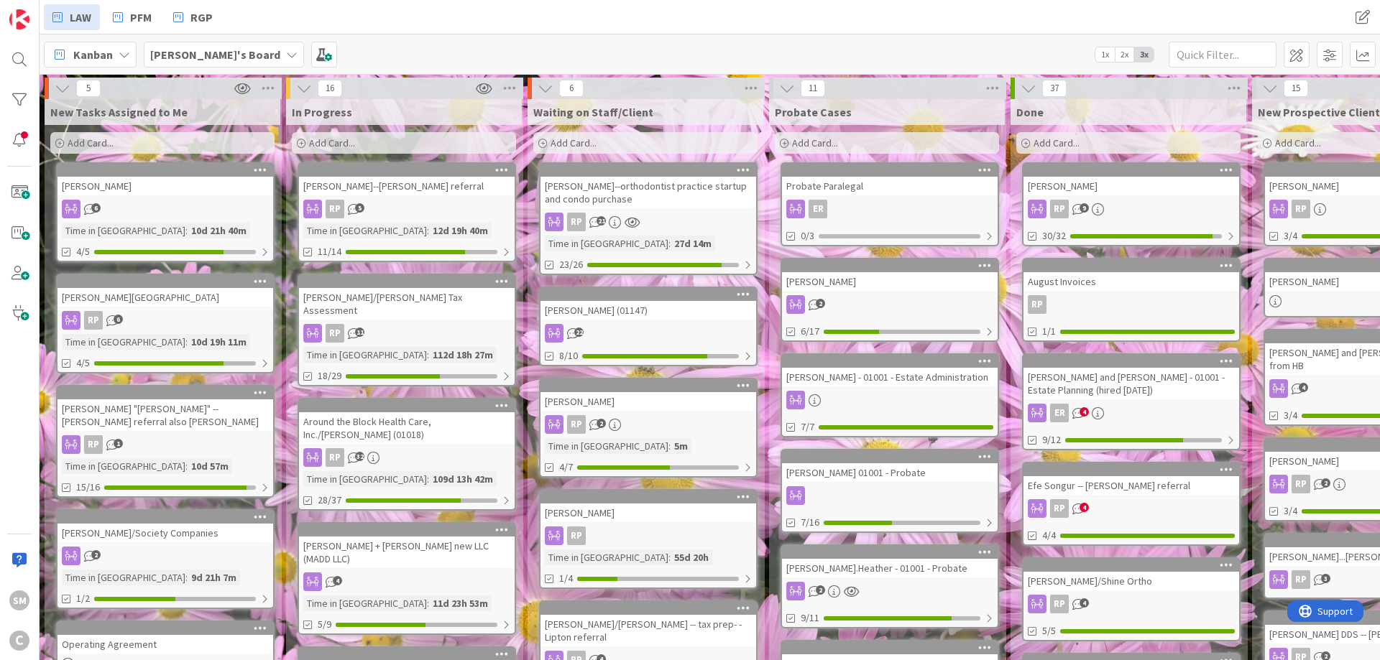
click at [413, 448] on div "RP 32" at bounding box center [407, 457] width 216 height 19
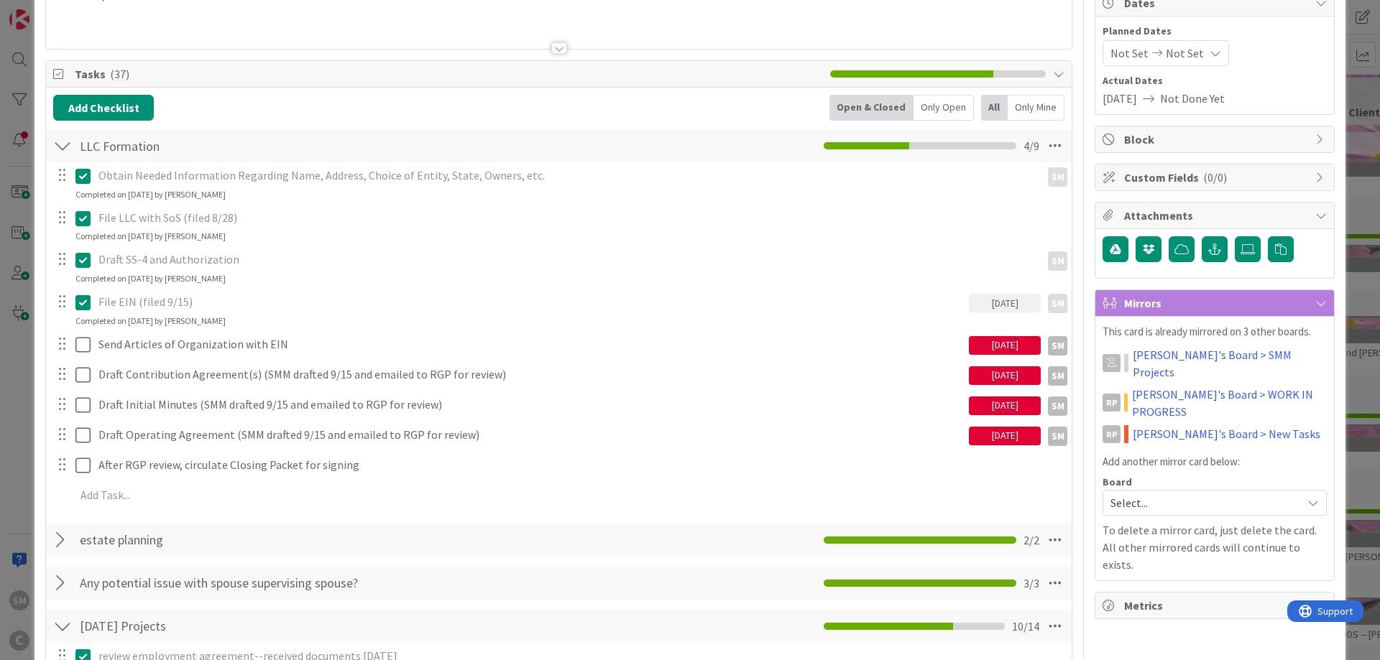
scroll to position [172, 0]
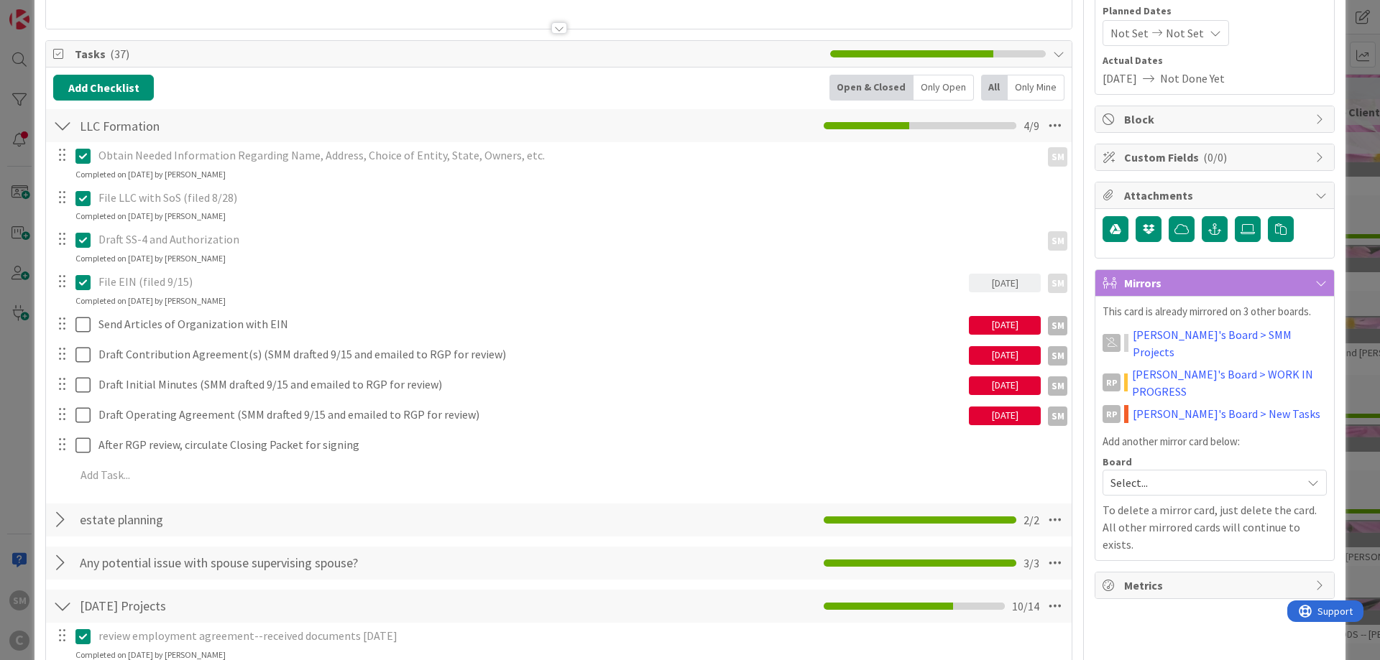
click at [1029, 323] on div "[DATE]" at bounding box center [1005, 325] width 72 height 19
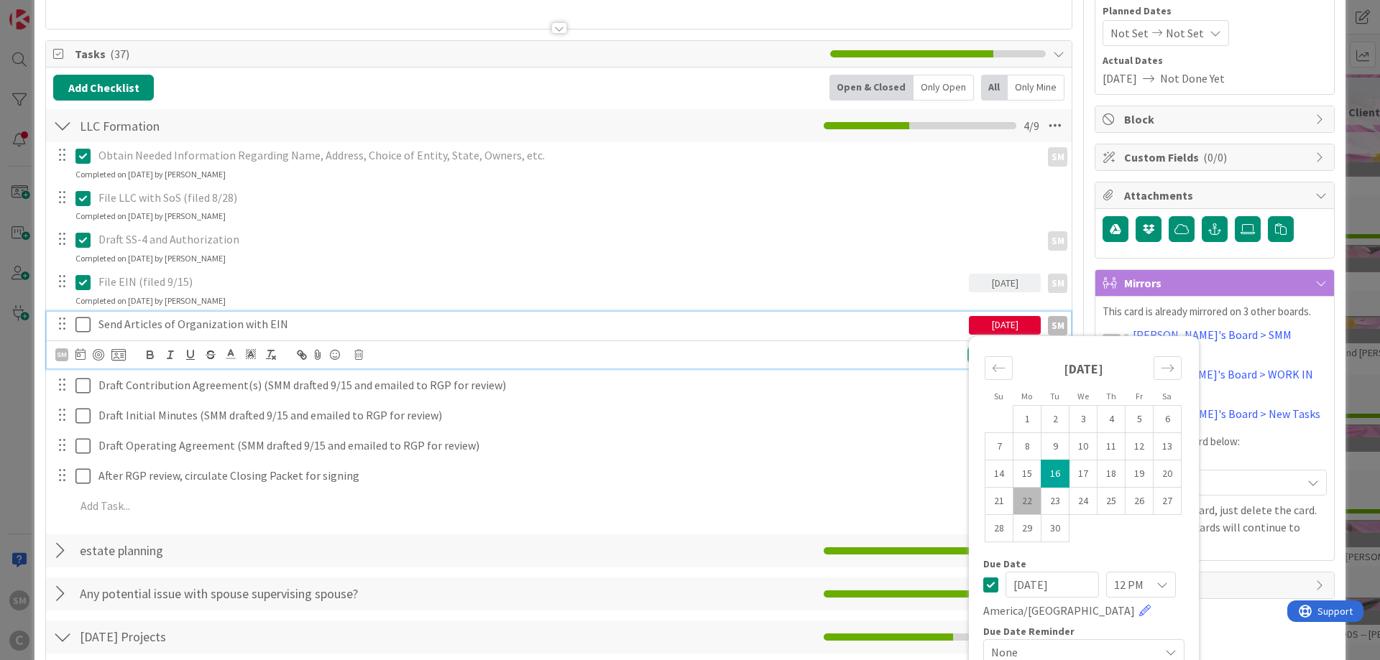
drag, startPoint x: 543, startPoint y: 330, endPoint x: 533, endPoint y: 328, distance: 10.3
click at [537, 328] on p "Send Articles of Organization with EIN" at bounding box center [530, 324] width 864 height 17
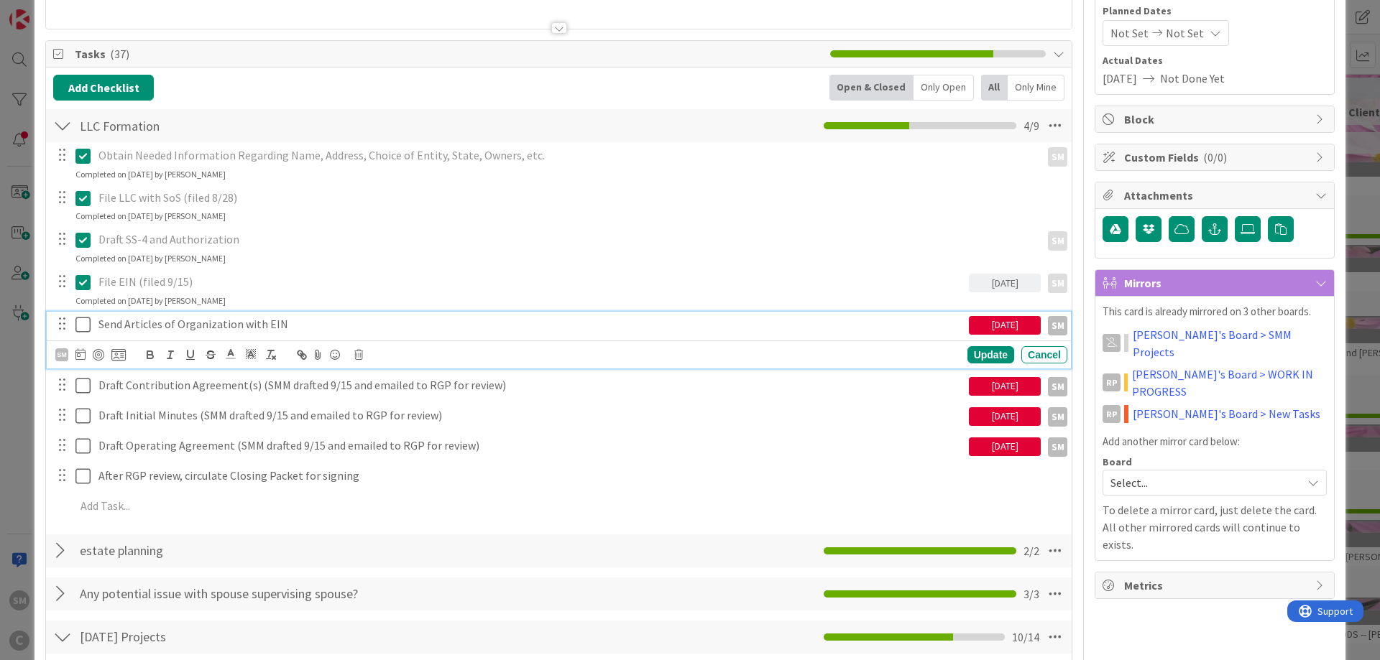
click at [83, 332] on icon at bounding box center [82, 324] width 15 height 17
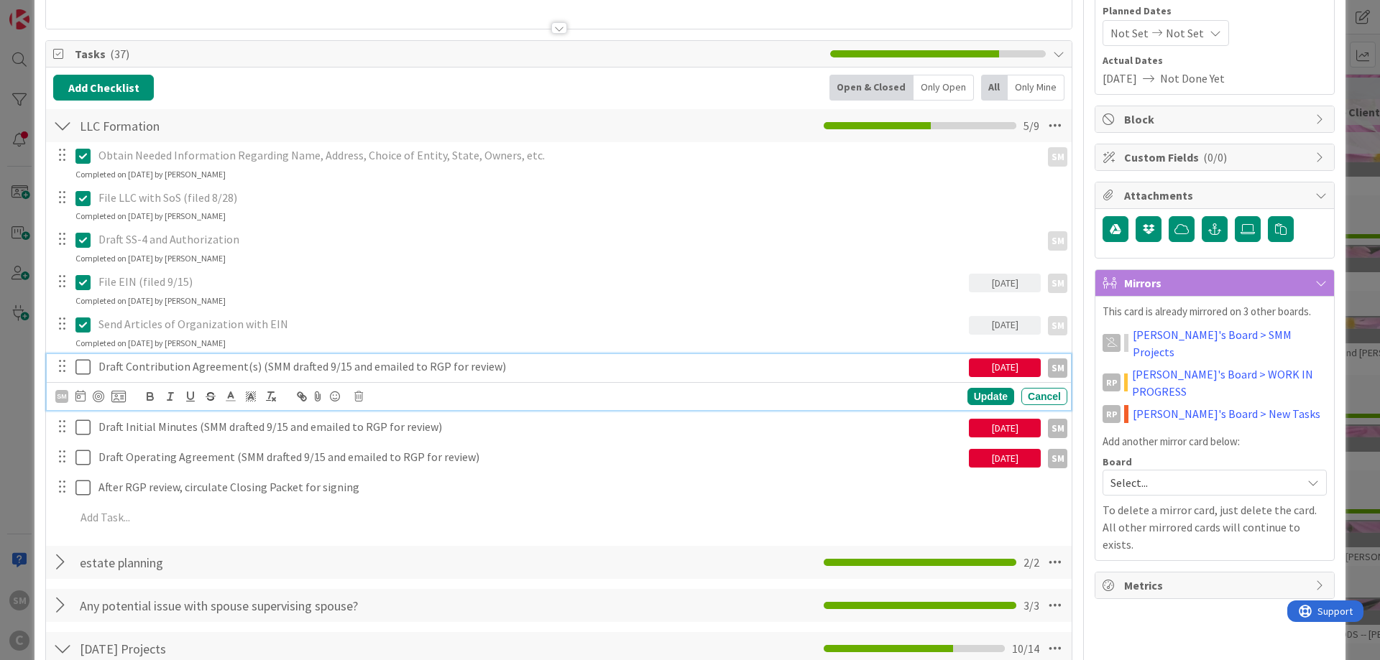
click at [141, 365] on p "Draft Contribution Agreement(s) (SMM drafted 9/15 and emailed to RGP for review)" at bounding box center [530, 367] width 864 height 17
click at [104, 369] on p "Draft Contribution Agreement(s) (SMM drafted 9/15 and emailed to RGP for review)" at bounding box center [530, 367] width 864 height 17
click at [86, 364] on icon at bounding box center [82, 367] width 15 height 17
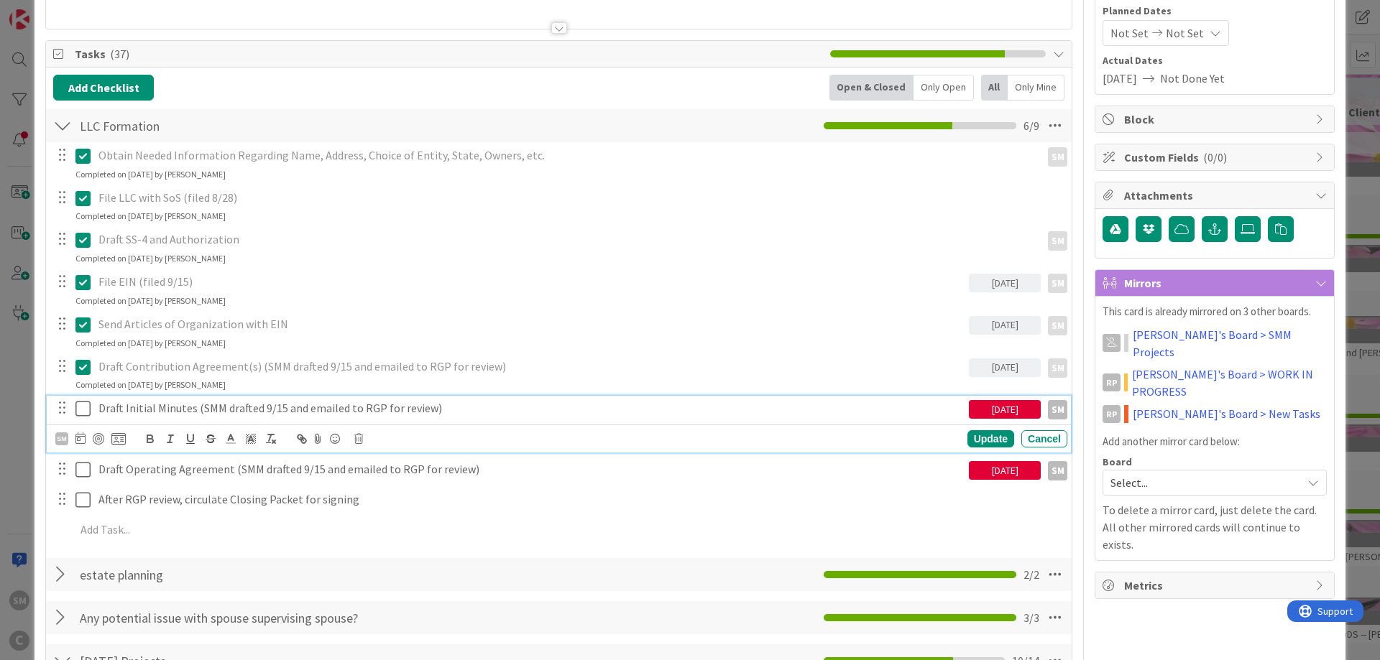
click at [81, 410] on icon at bounding box center [82, 408] width 15 height 17
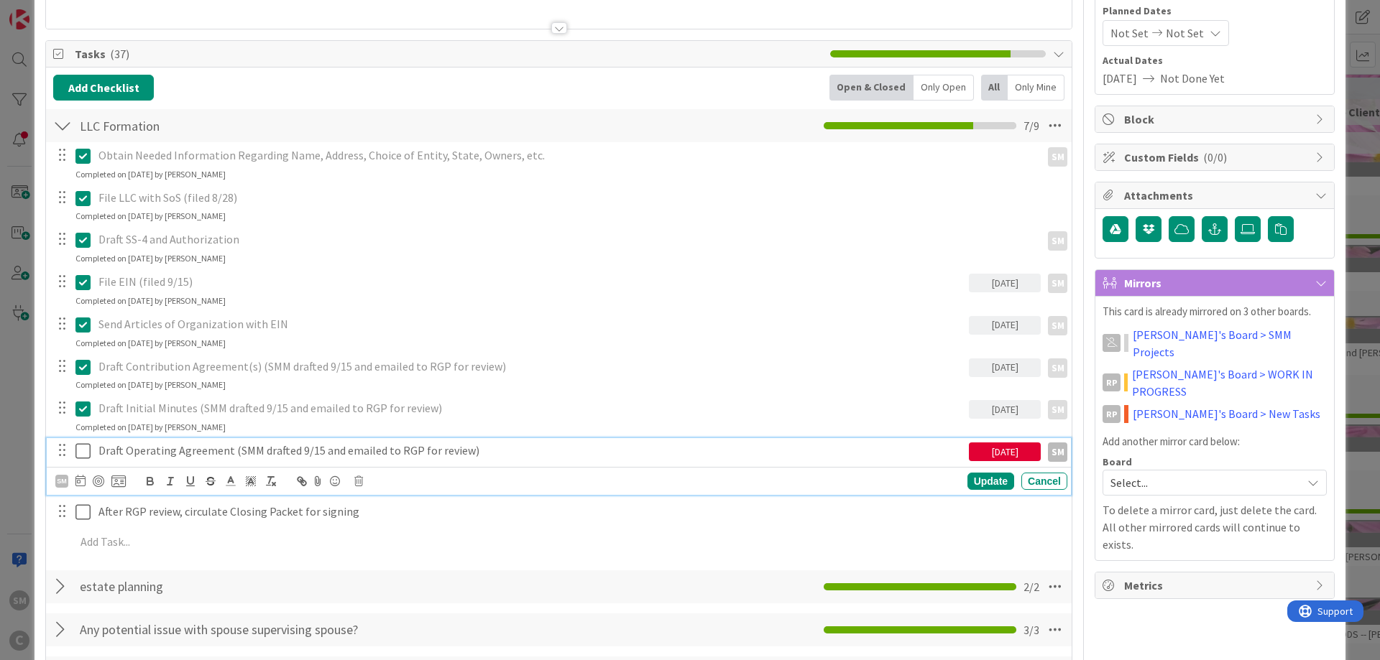
click at [85, 448] on icon at bounding box center [82, 451] width 15 height 17
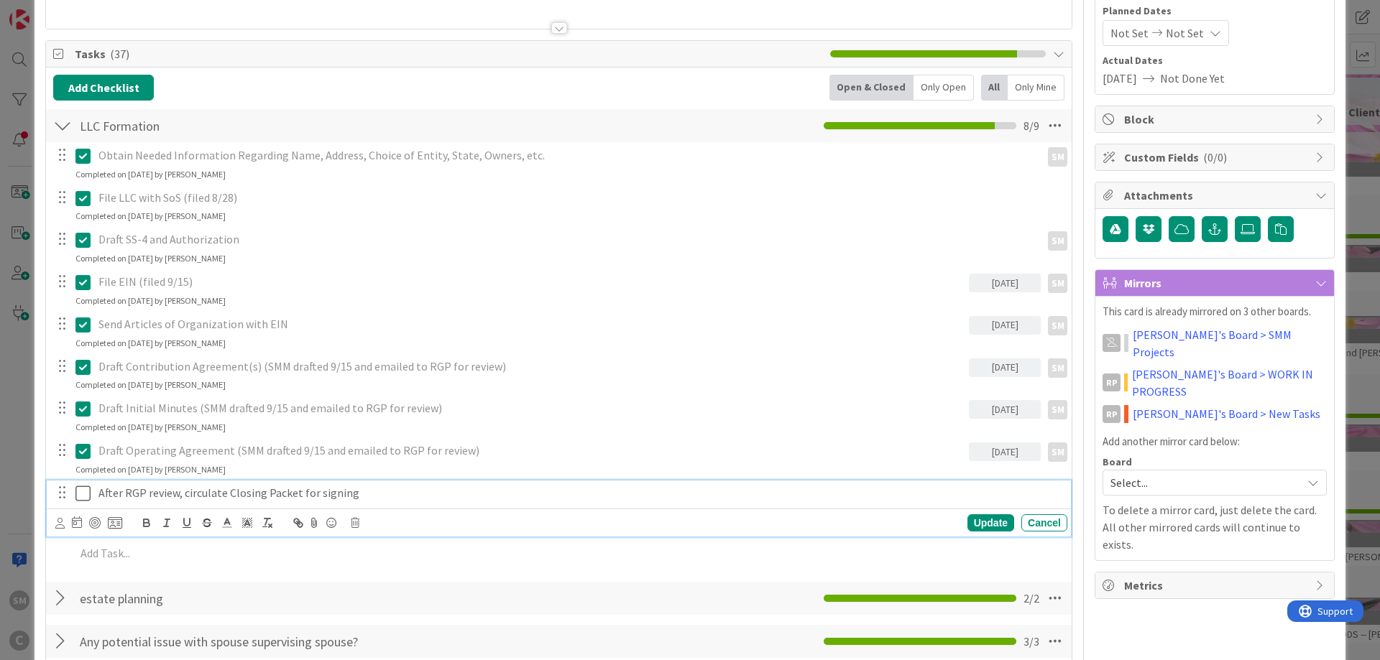
click at [186, 498] on p "After RGP review, circulate Closing Packet for signing" at bounding box center [579, 493] width 963 height 17
click at [386, 499] on p "After RGP review, circulate Closing Packet for signing" at bounding box center [579, 493] width 963 height 17
click at [190, 493] on p "After RGP review, circulate Closing Packet for signing (sent 9/19 via Adobe Sig…" at bounding box center [579, 493] width 963 height 17
click at [58, 520] on icon at bounding box center [59, 523] width 9 height 11
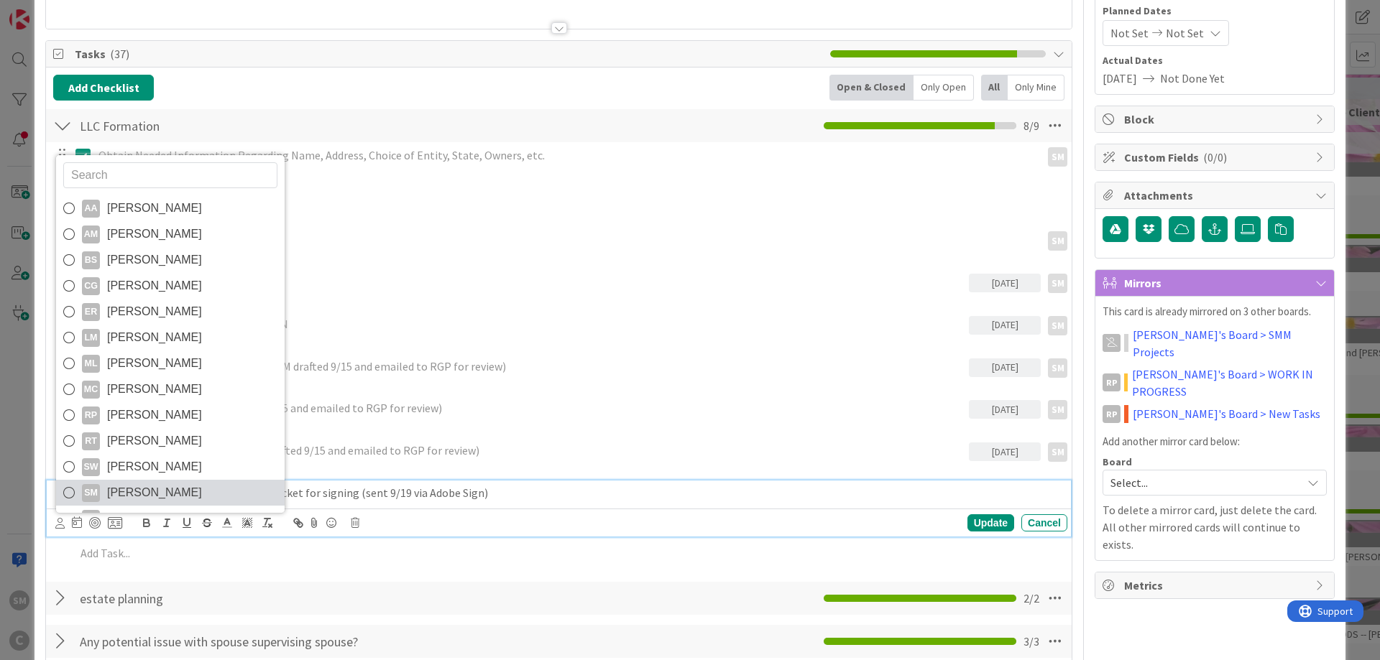
click at [121, 491] on span "[PERSON_NAME]" at bounding box center [154, 493] width 95 height 22
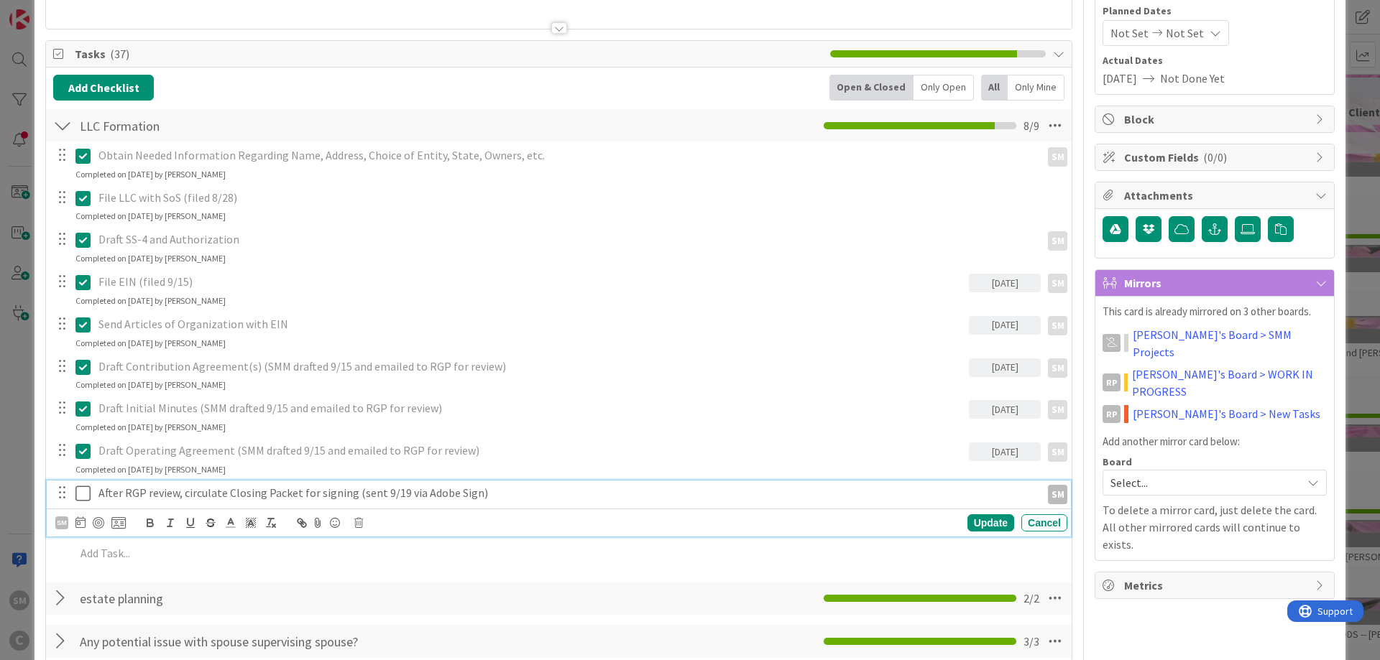
click at [75, 519] on div "SM AA [PERSON_NAME] AM [PERSON_NAME] BS [PERSON_NAME] CG [PERSON_NAME] ER [PERS…" at bounding box center [90, 522] width 70 height 17
click at [80, 522] on icon at bounding box center [80, 522] width 10 height 11
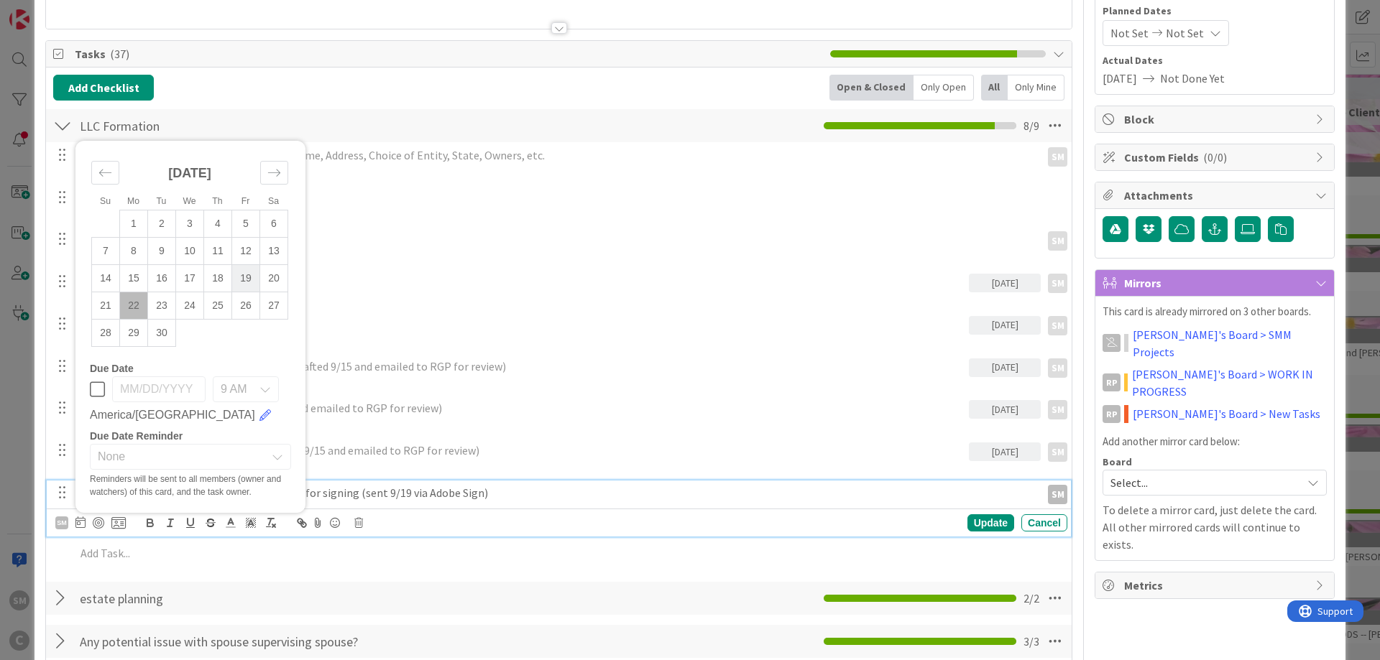
click at [249, 283] on td "19" at bounding box center [246, 278] width 28 height 27
type input "[DATE]"
click at [634, 483] on div "After RGP review, circulate Closing Packet for signing (sent 9/19 via Adobe Sig…" at bounding box center [531, 493] width 876 height 25
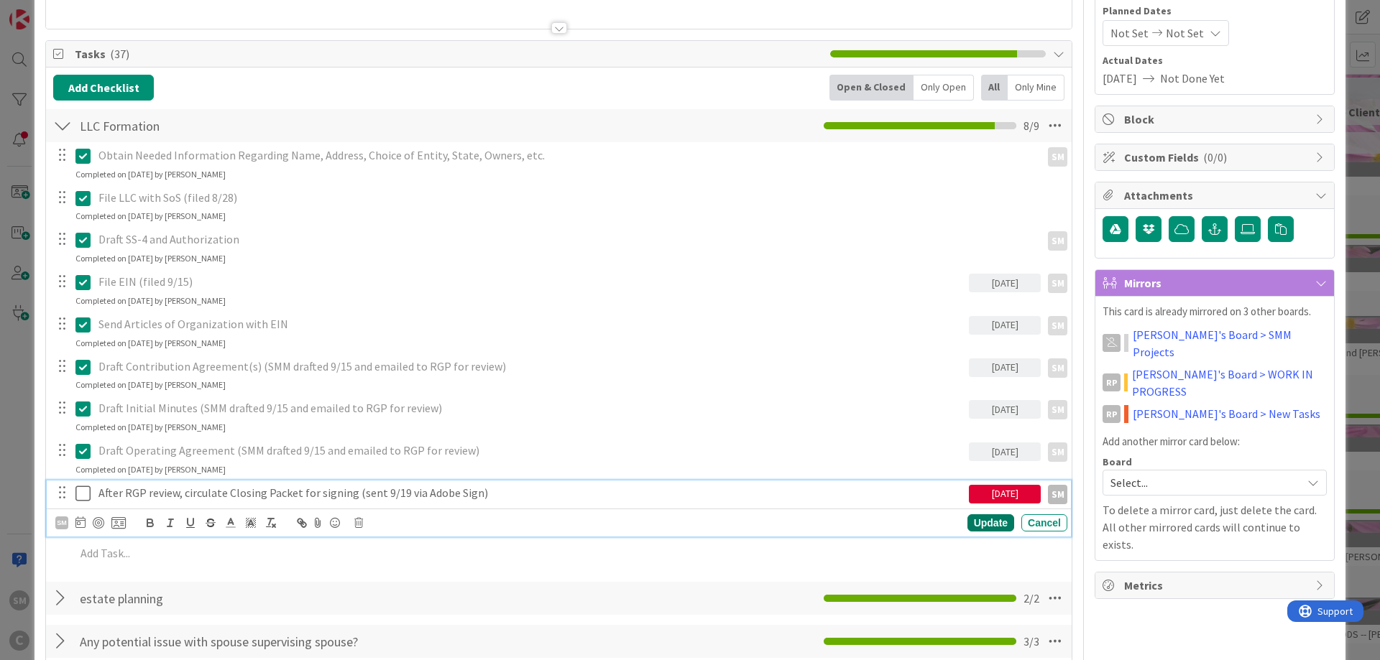
click at [992, 527] on div "Update" at bounding box center [990, 522] width 47 height 17
click at [86, 493] on icon at bounding box center [82, 493] width 15 height 17
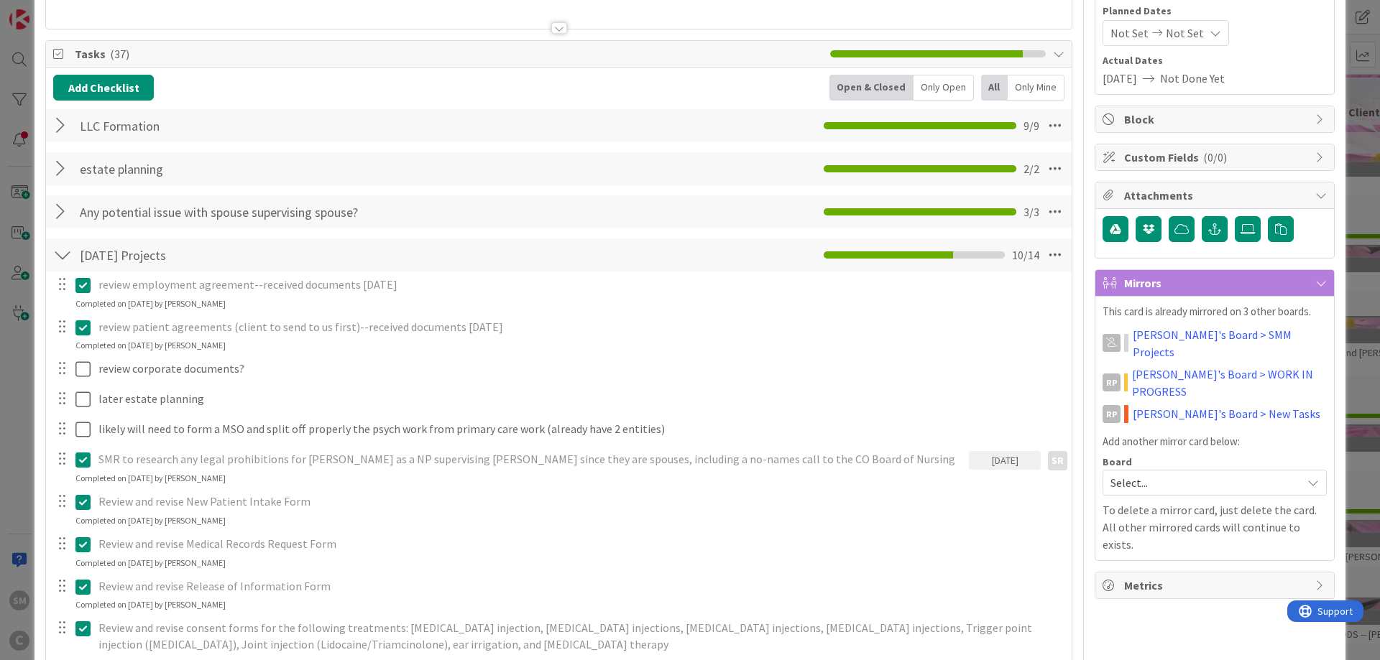
click at [61, 126] on div at bounding box center [62, 126] width 19 height 26
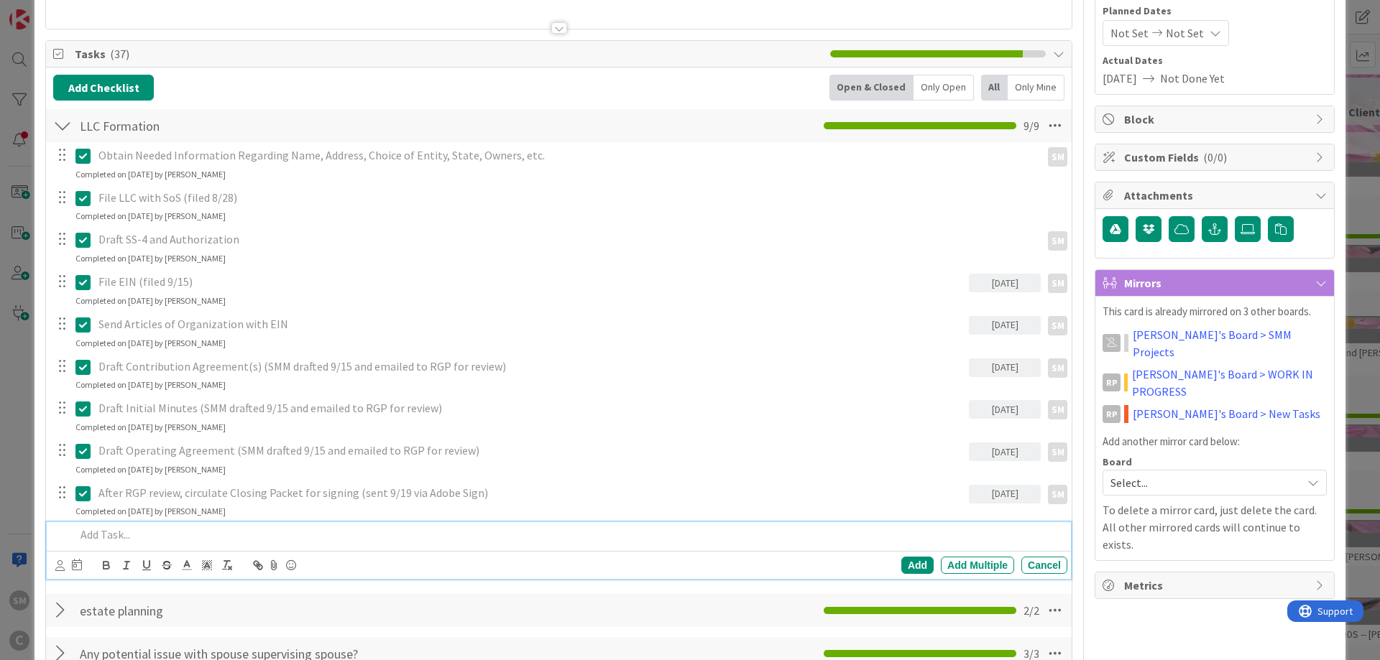
click at [149, 538] on p at bounding box center [568, 535] width 986 height 17
click at [63, 564] on icon at bounding box center [59, 565] width 9 height 11
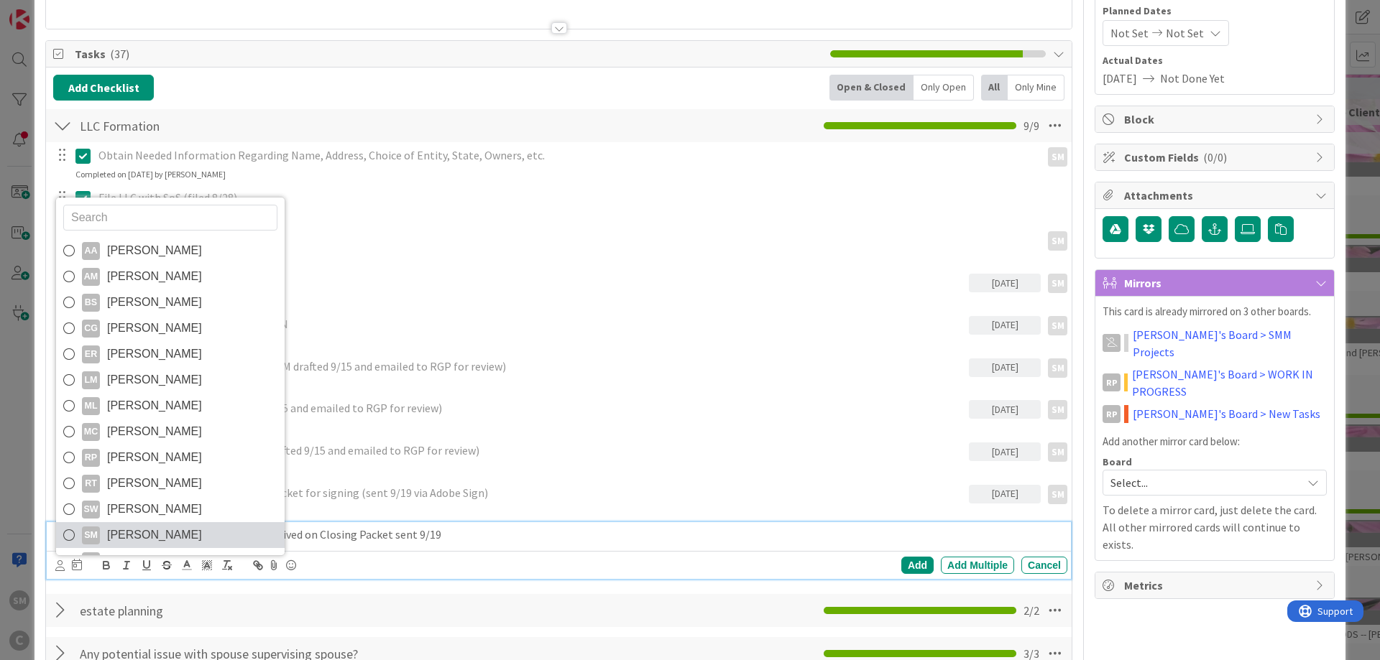
click at [115, 525] on span "[PERSON_NAME]" at bounding box center [154, 536] width 95 height 22
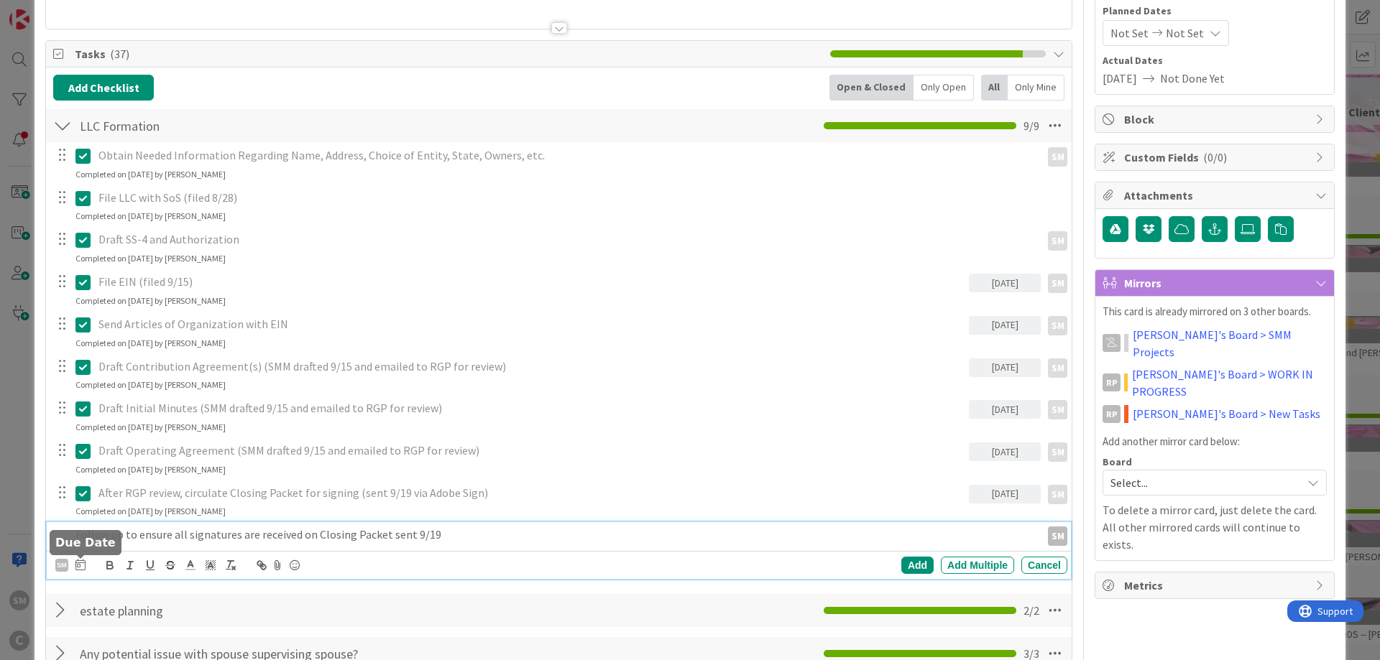
click at [78, 568] on icon at bounding box center [80, 564] width 10 height 11
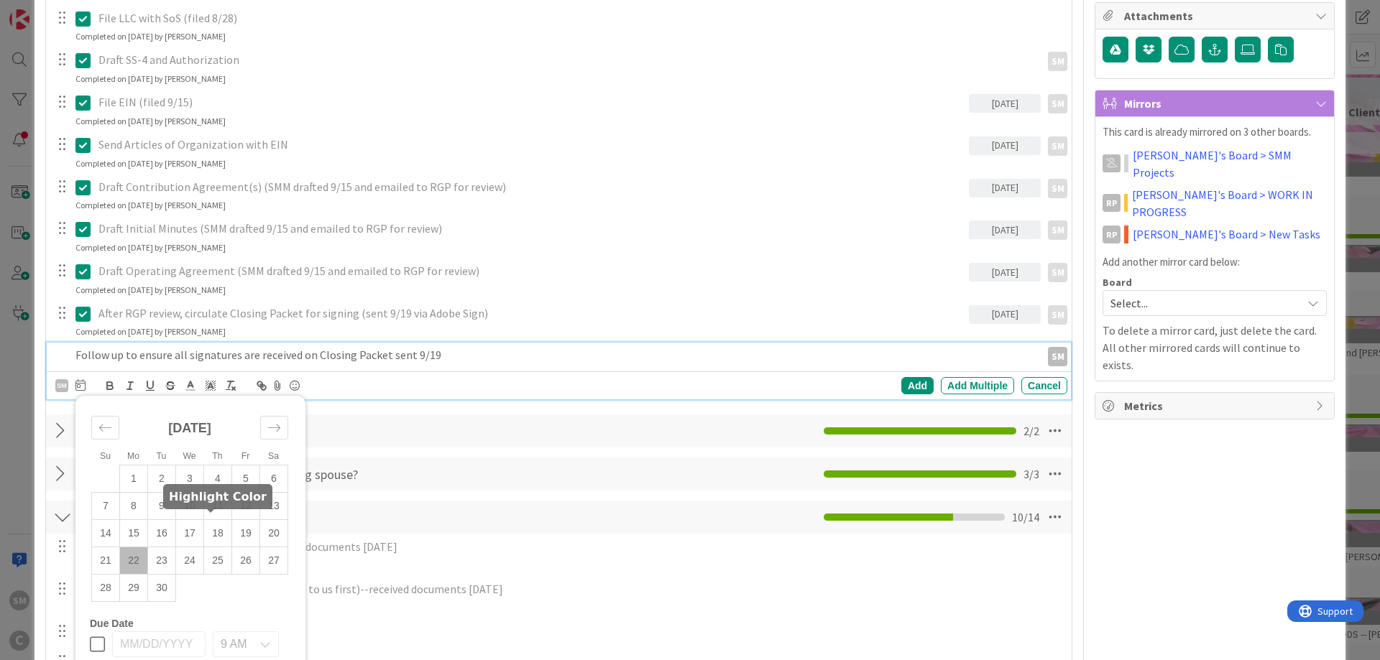
scroll to position [431, 0]
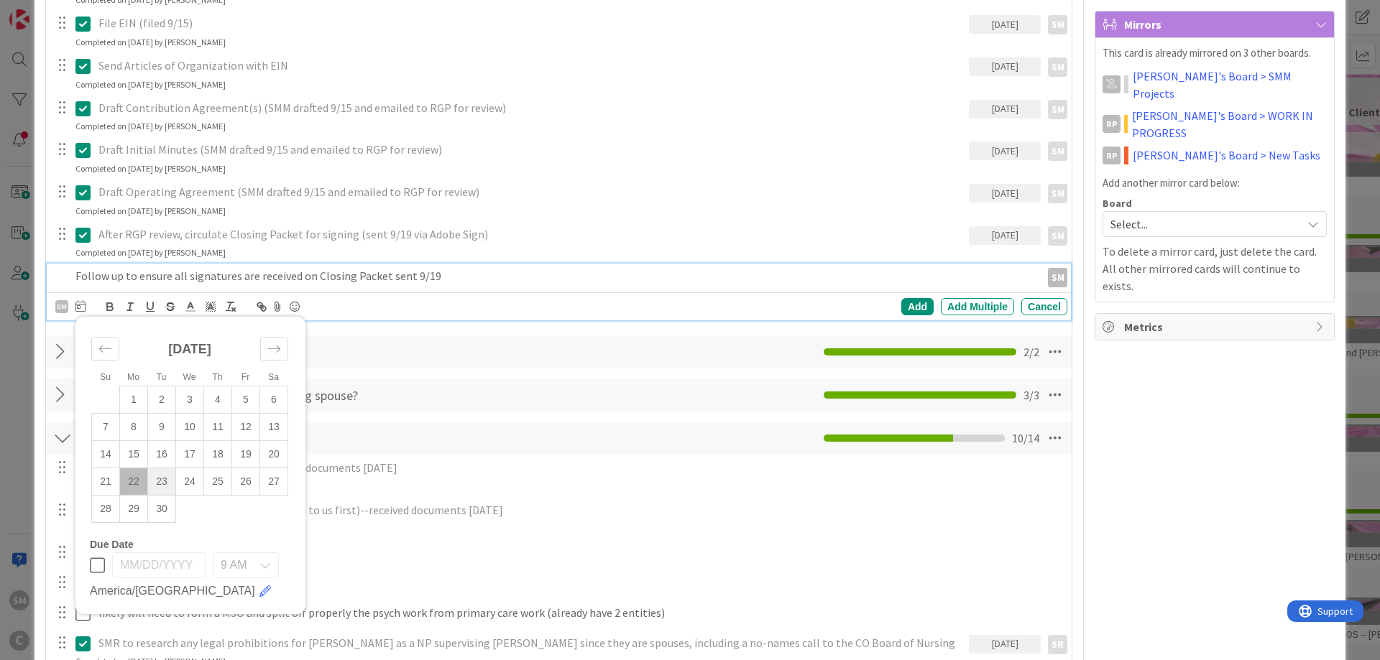
click at [160, 481] on td "23" at bounding box center [162, 481] width 28 height 27
type input "[DATE]"
click at [918, 308] on div "Add" at bounding box center [917, 306] width 32 height 17
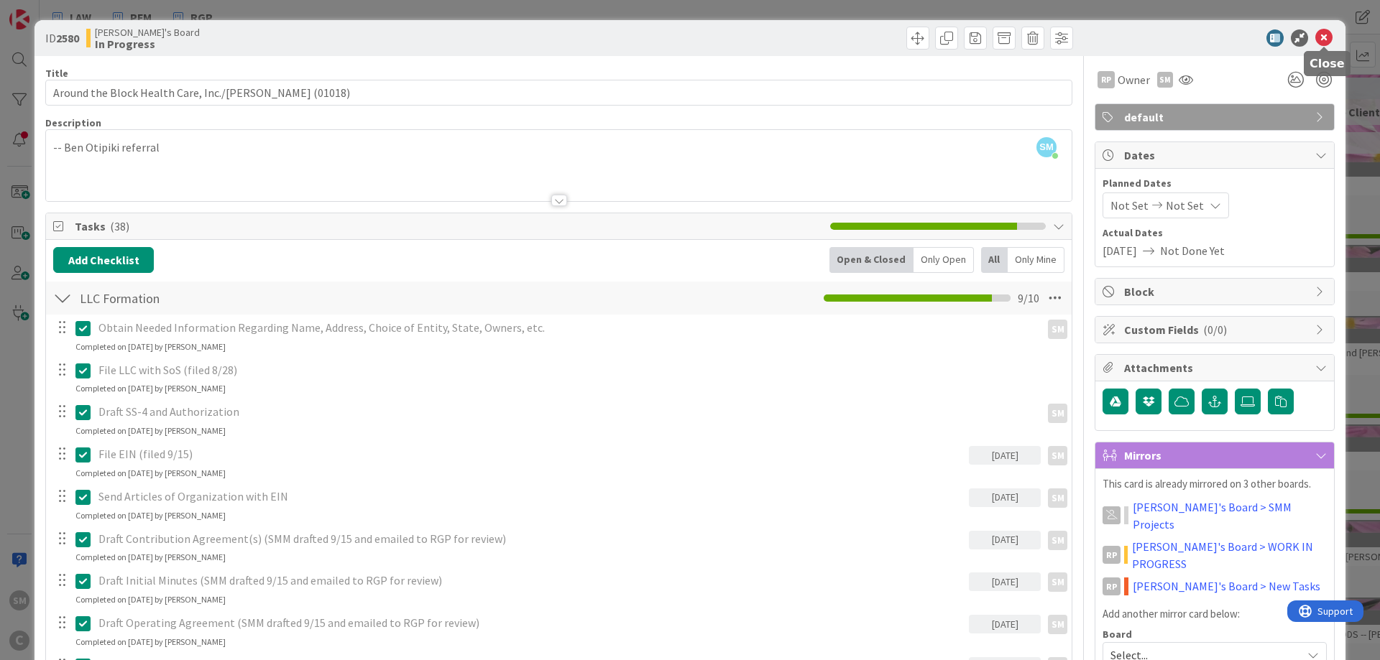
click at [1326, 35] on icon at bounding box center [1323, 37] width 17 height 17
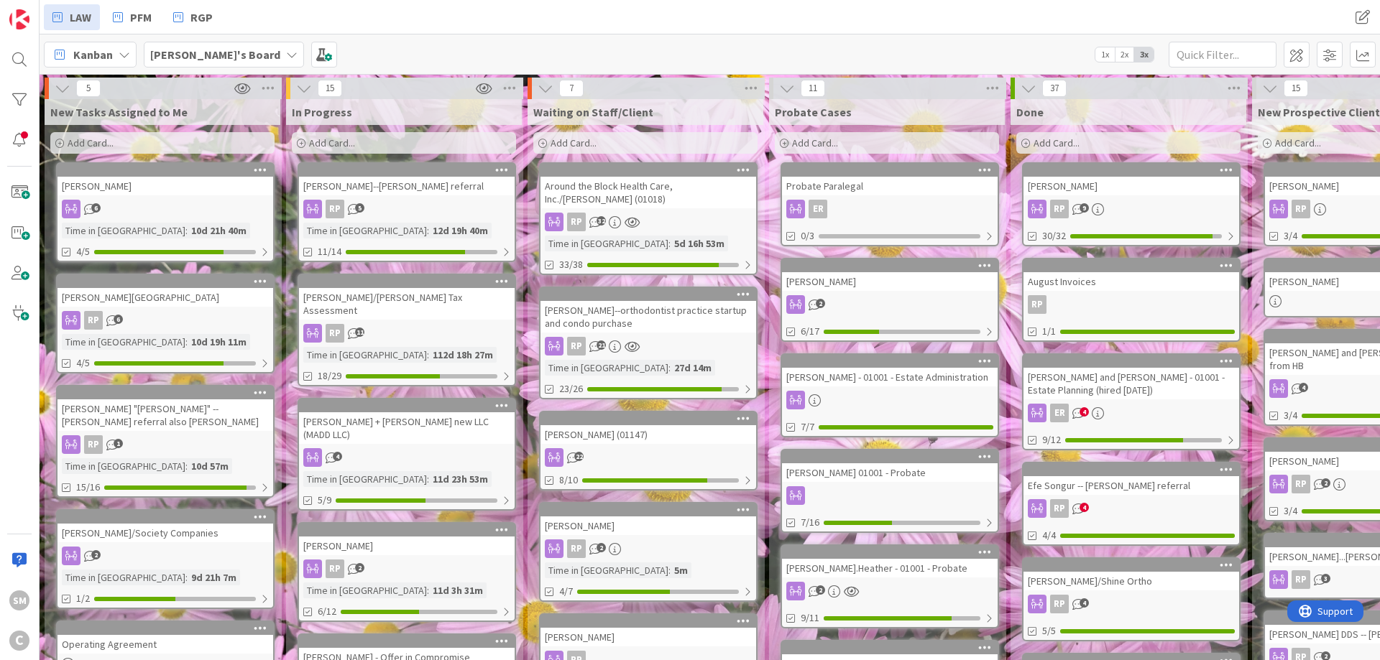
click at [407, 433] on link "[PERSON_NAME] + [PERSON_NAME] new LLC (MADD LLC) 4 Time in [GEOGRAPHIC_DATA] : …" at bounding box center [406, 454] width 218 height 113
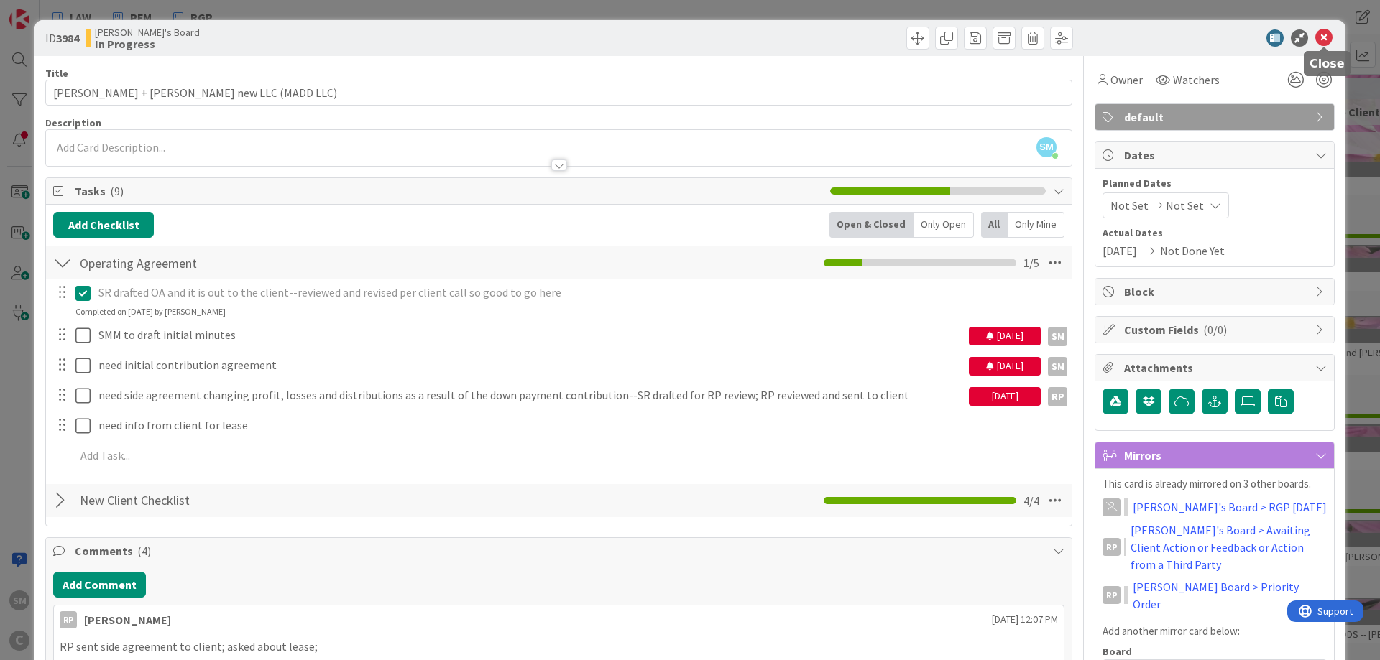
click at [1325, 40] on icon at bounding box center [1323, 37] width 17 height 17
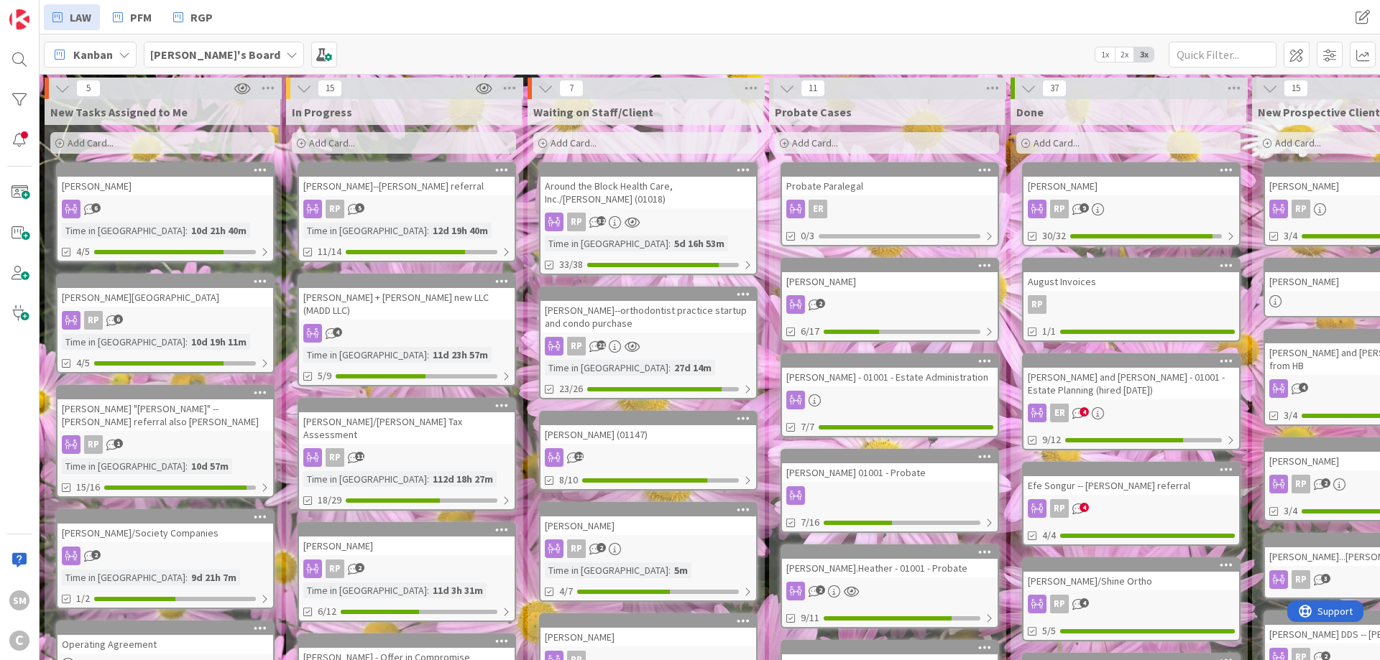
click at [406, 537] on div "[PERSON_NAME]" at bounding box center [407, 546] width 216 height 19
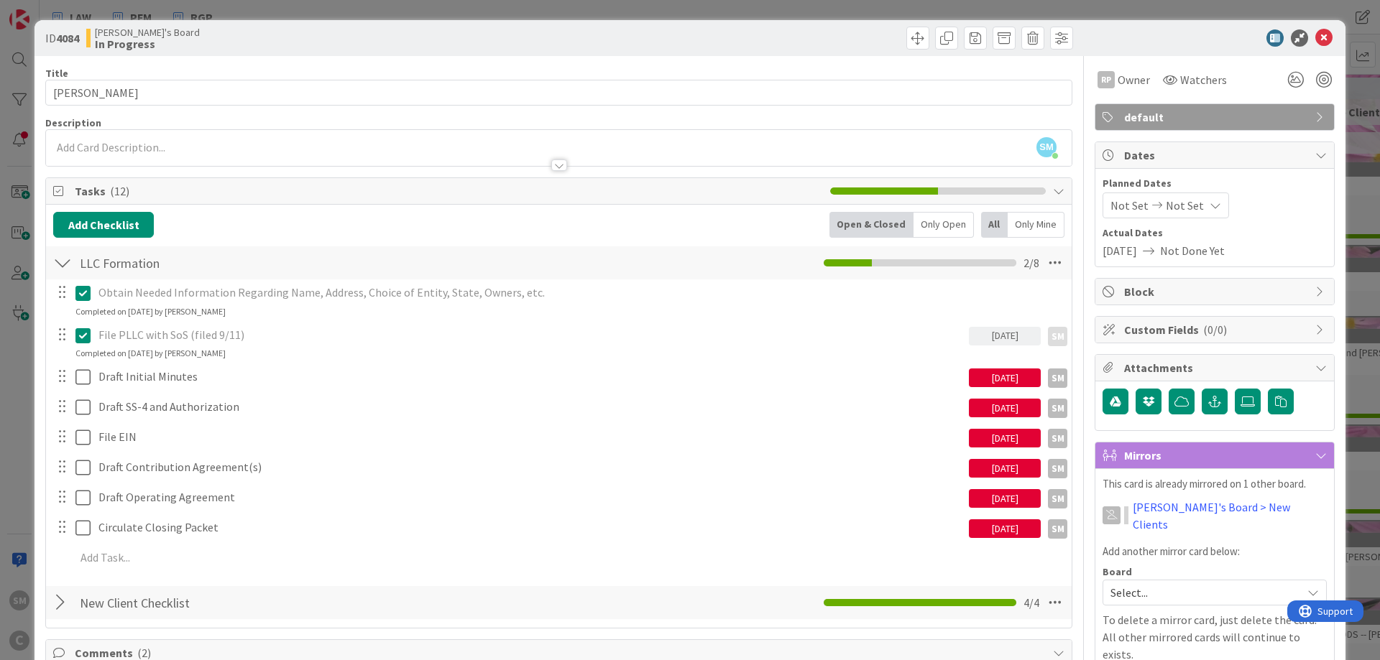
scroll to position [86, 0]
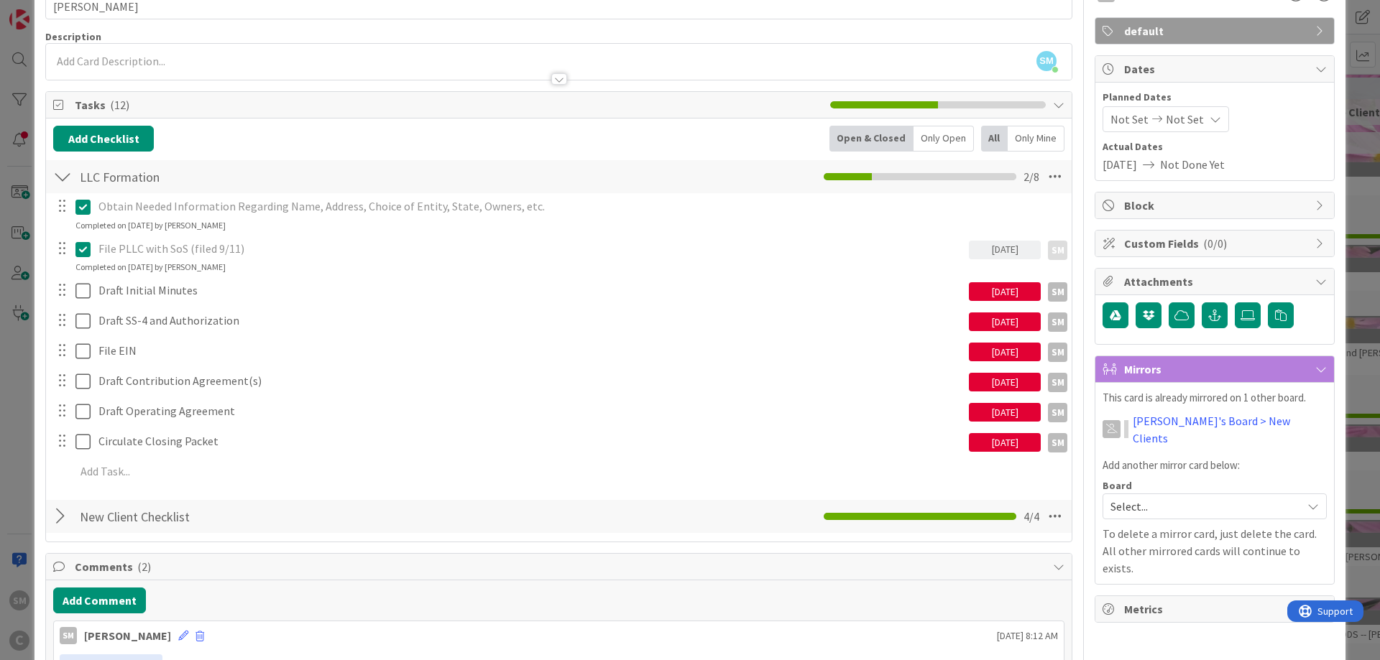
click at [1016, 445] on div "[DATE]" at bounding box center [1005, 442] width 72 height 19
click at [1036, 611] on td "22" at bounding box center [1027, 618] width 28 height 27
type input "[DATE]"
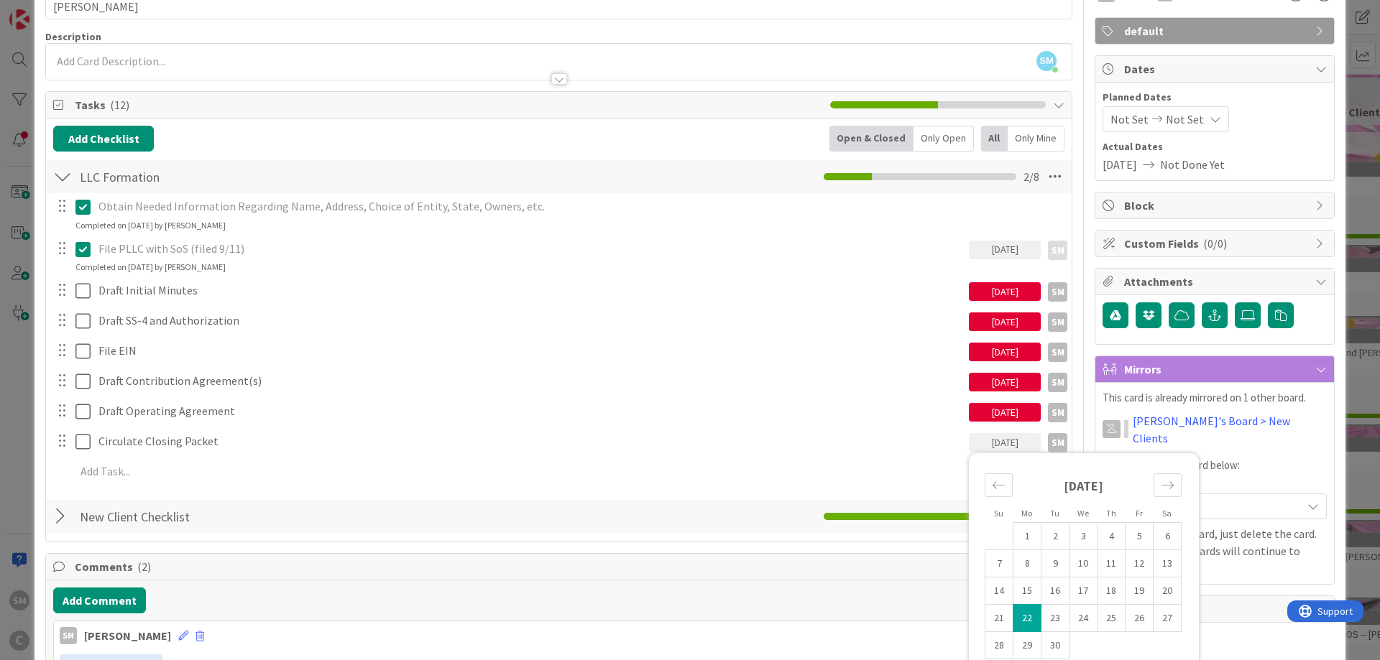
click at [1022, 417] on div "[DATE]" at bounding box center [1005, 412] width 72 height 19
click at [1019, 589] on td "22" at bounding box center [1027, 588] width 28 height 27
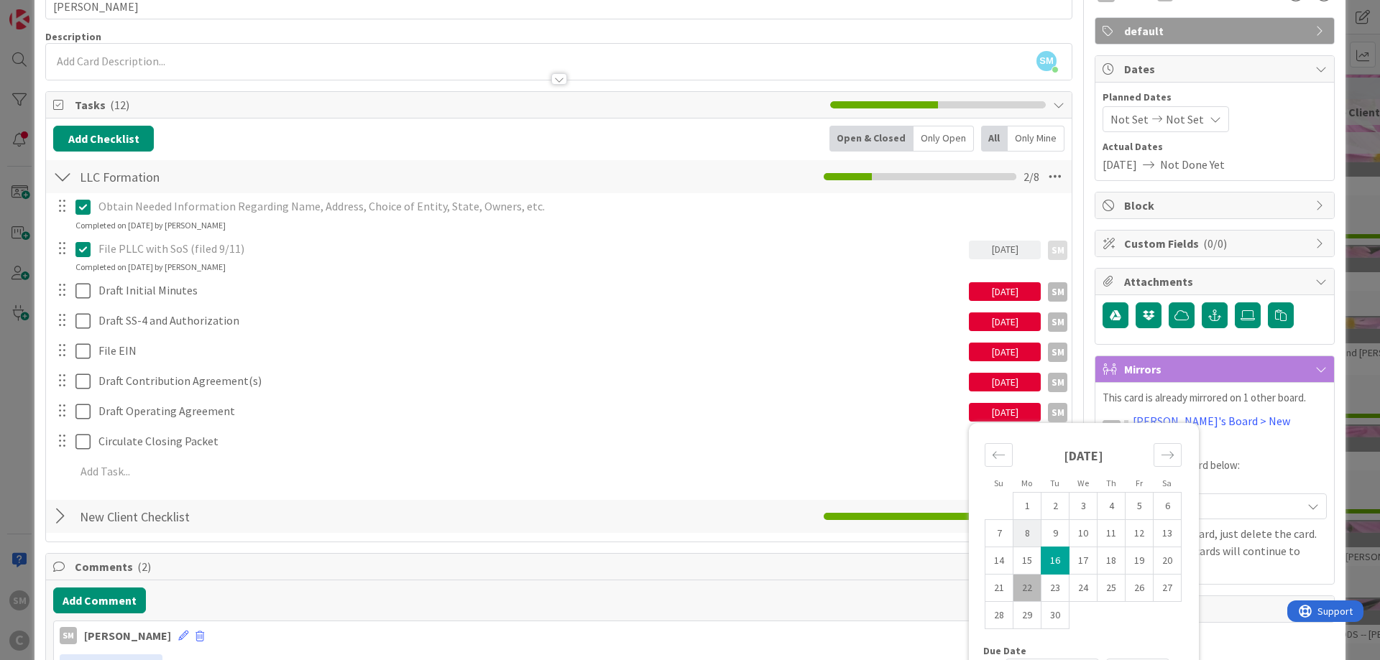
type input "[DATE]"
click at [1017, 388] on div "[DATE]" at bounding box center [1005, 382] width 72 height 19
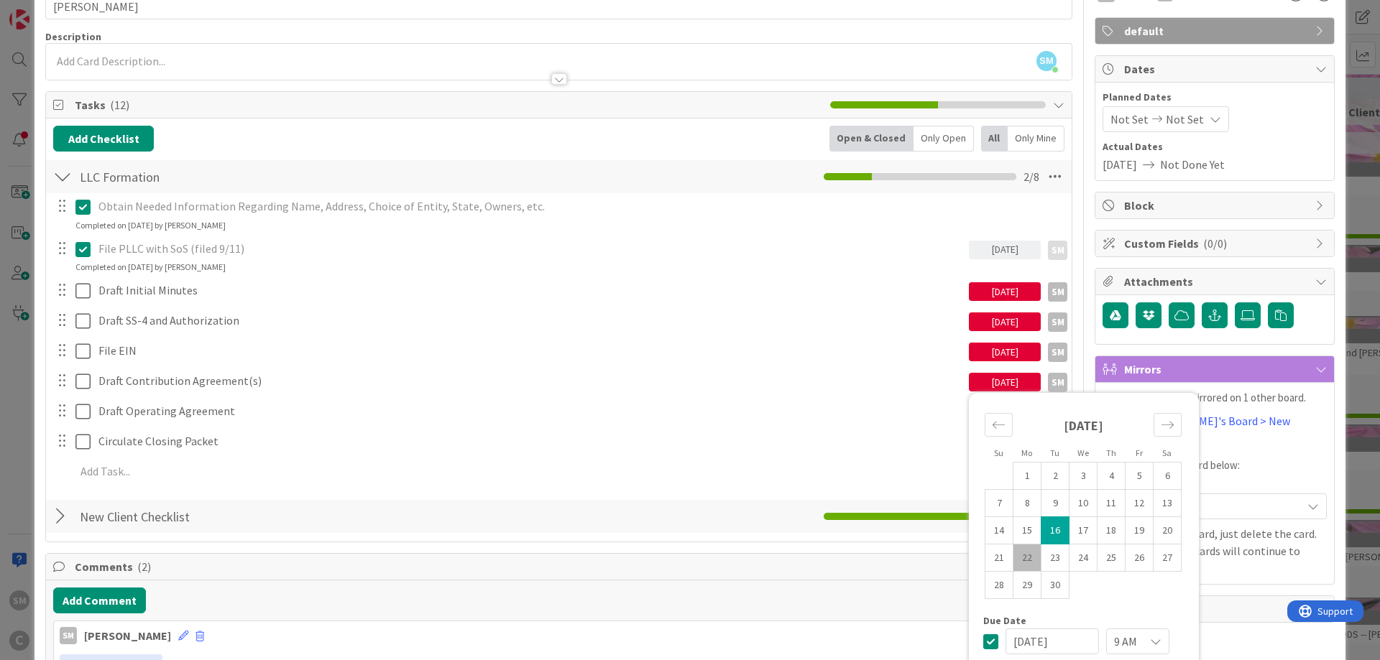
click at [1030, 561] on td "22" at bounding box center [1027, 558] width 28 height 27
type input "[DATE]"
click at [1028, 347] on div "[DATE]" at bounding box center [1005, 352] width 72 height 19
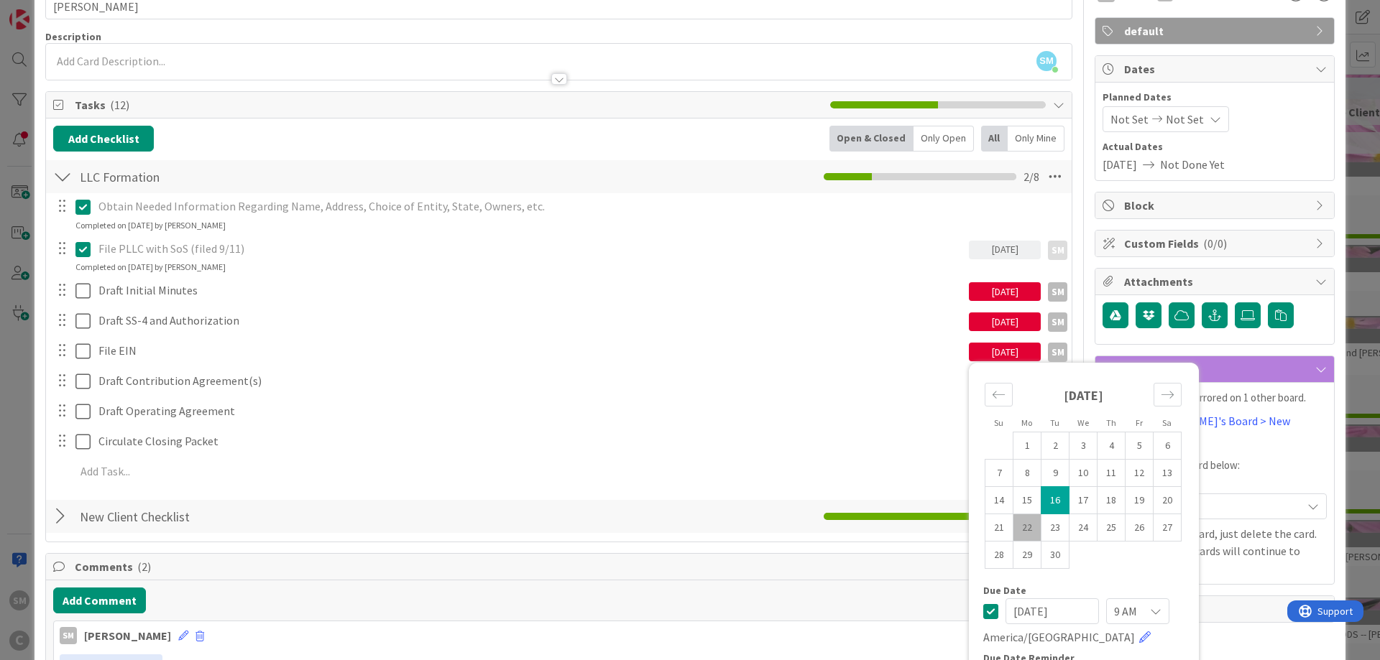
click at [1034, 525] on td "22" at bounding box center [1027, 527] width 28 height 27
type input "[DATE]"
click at [1014, 282] on div "[DATE]" at bounding box center [1005, 289] width 72 height 23
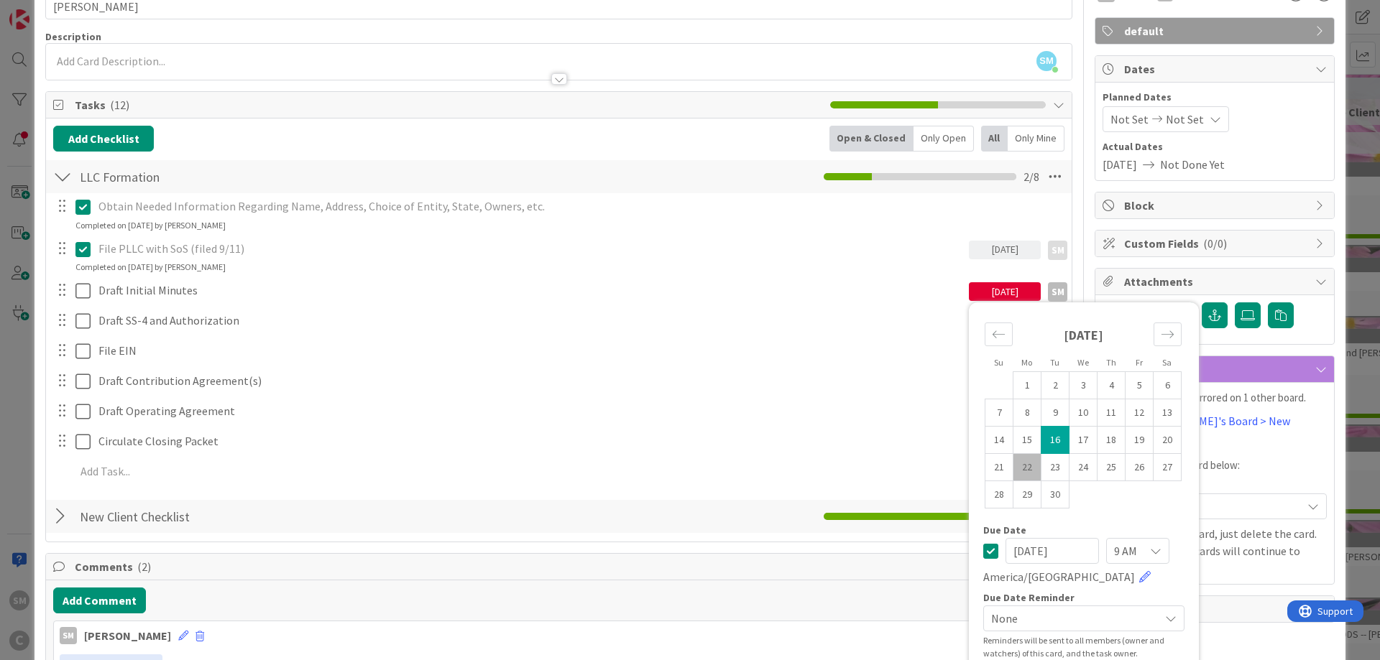
click at [1020, 466] on td "22" at bounding box center [1027, 467] width 28 height 27
type input "[DATE]"
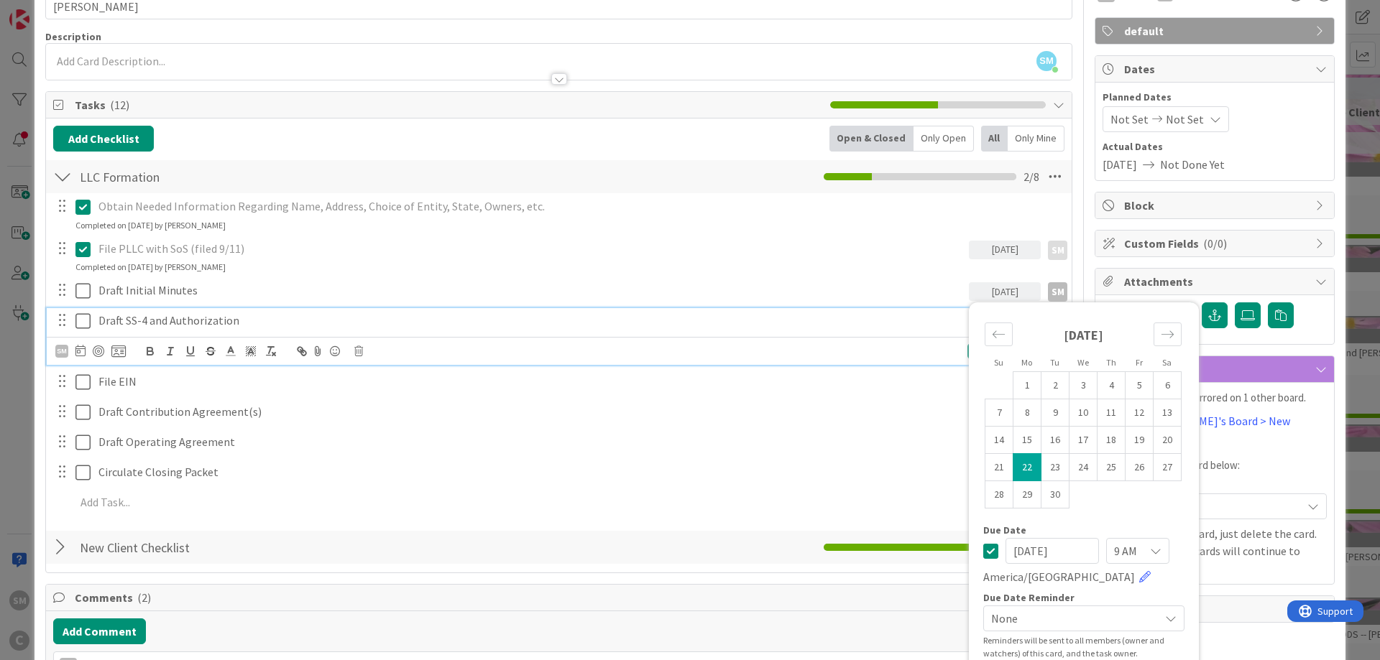
click at [733, 325] on p "Draft SS-4 and Authorization" at bounding box center [530, 321] width 864 height 17
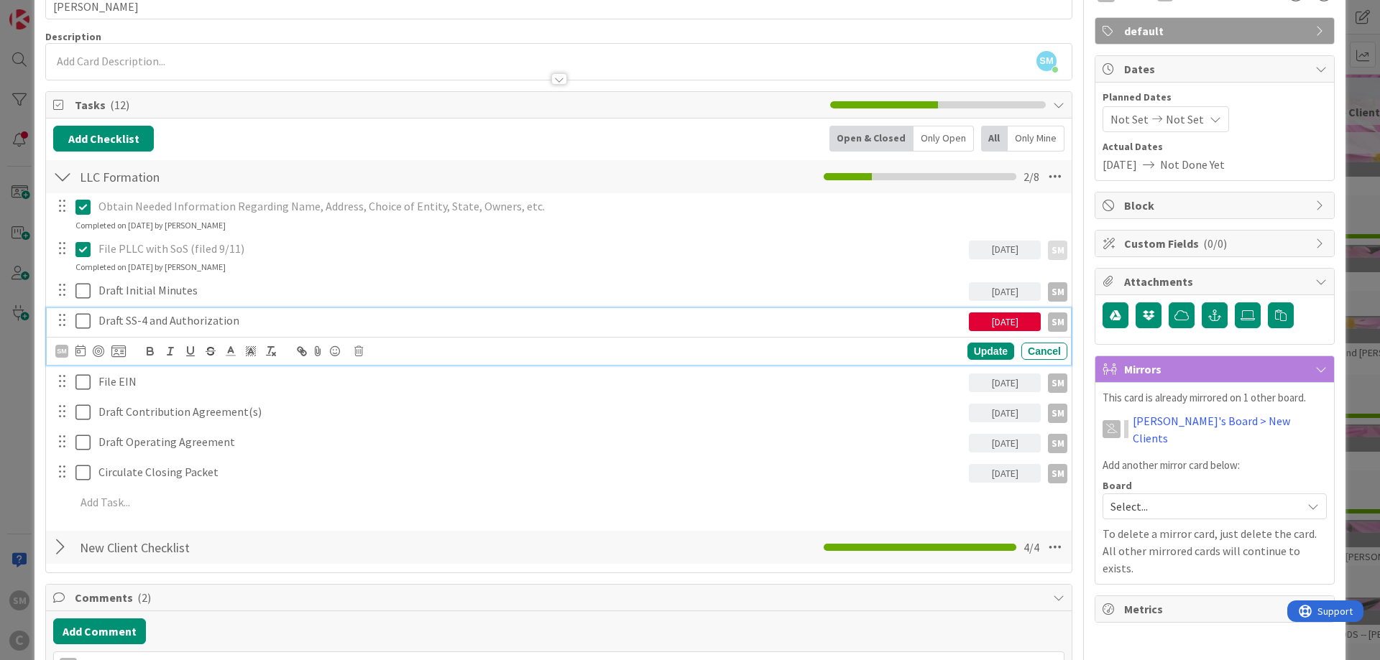
click at [997, 321] on div "[DATE]" at bounding box center [1005, 322] width 72 height 19
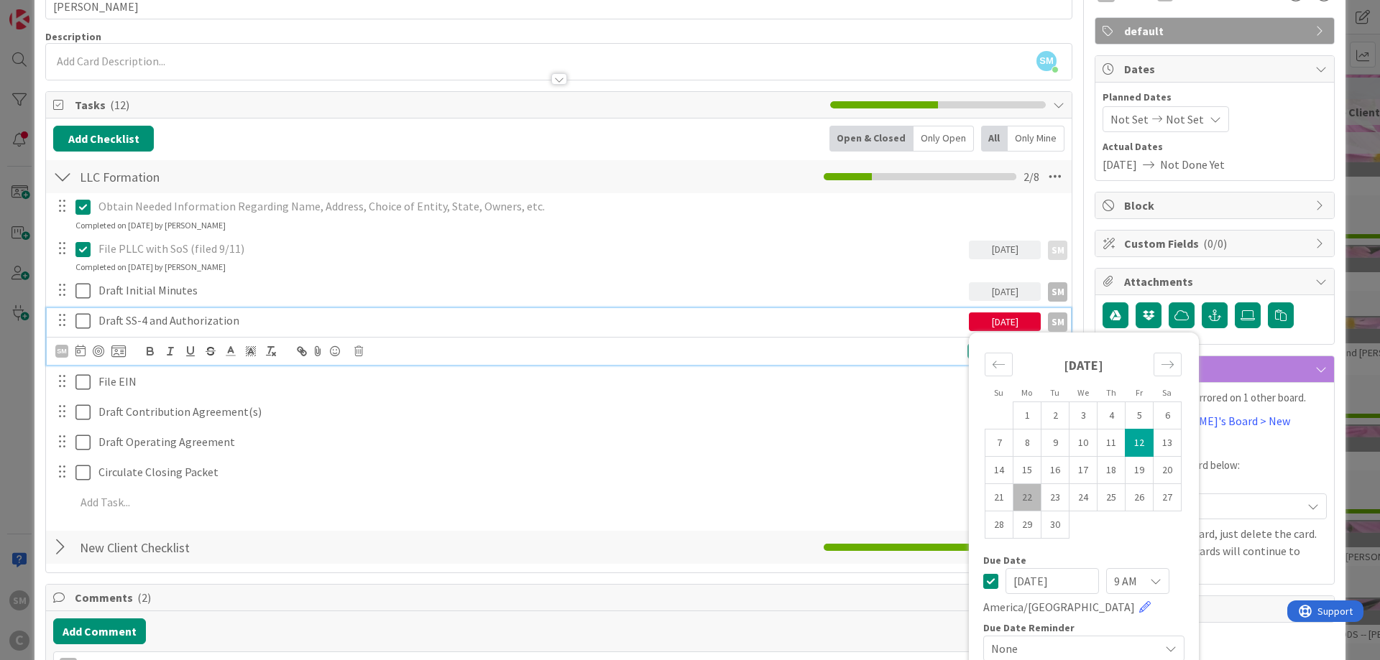
click at [1030, 494] on td "22" at bounding box center [1027, 497] width 28 height 27
type input "[DATE]"
click at [1250, 604] on div "RP Owner SM default Dates Planned Dates Not Set Not Set Actual Dates [DATE] Not…" at bounding box center [1214, 656] width 240 height 1373
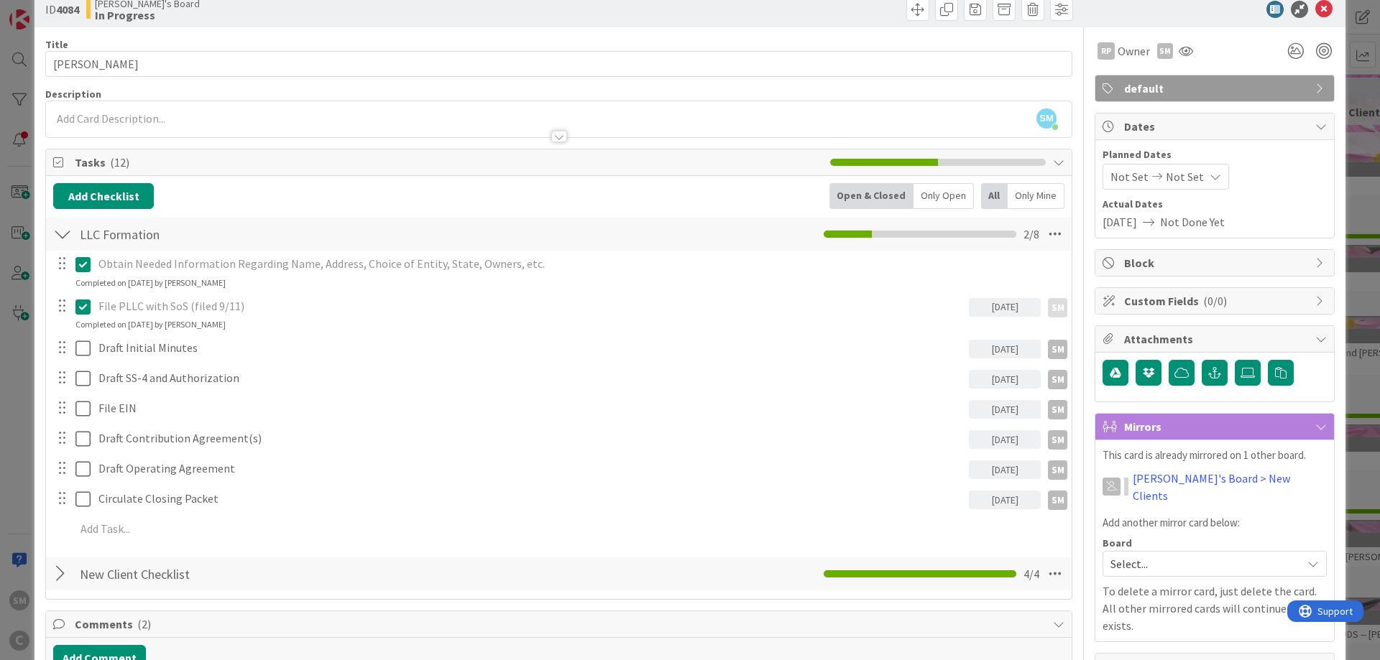
scroll to position [0, 0]
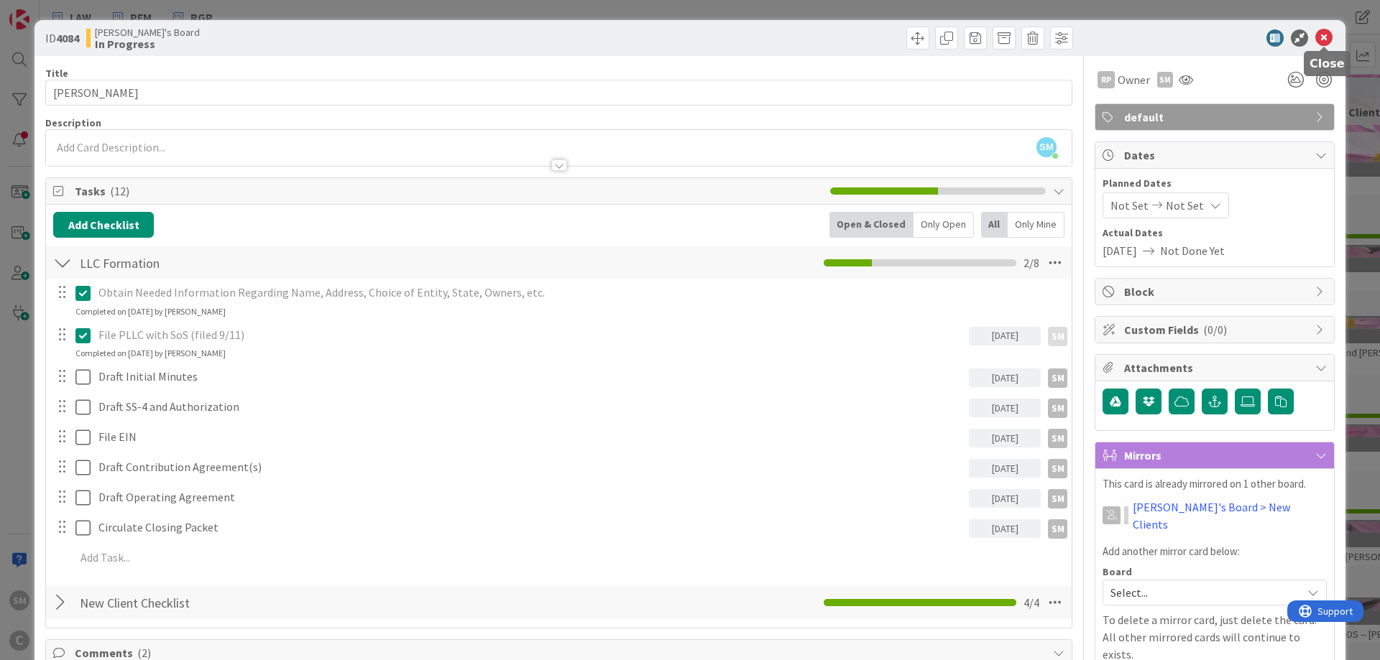
click at [1331, 34] on icon at bounding box center [1323, 37] width 17 height 17
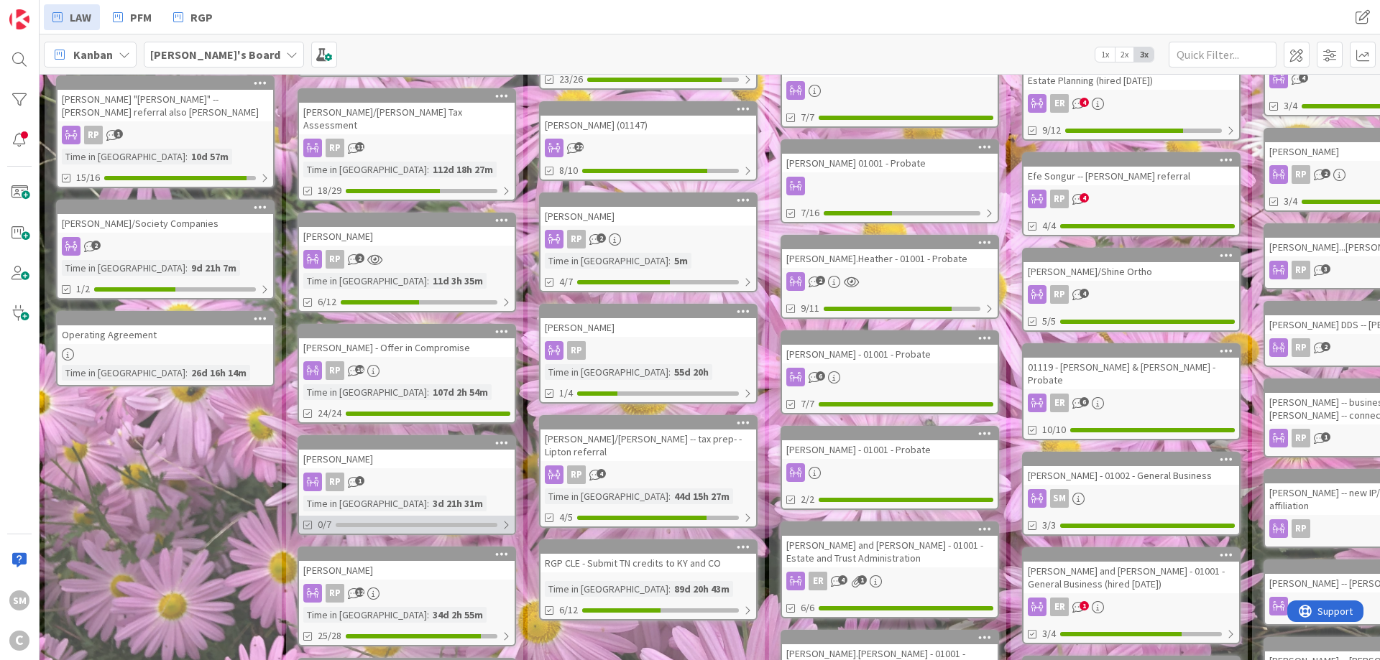
scroll to position [345, 0]
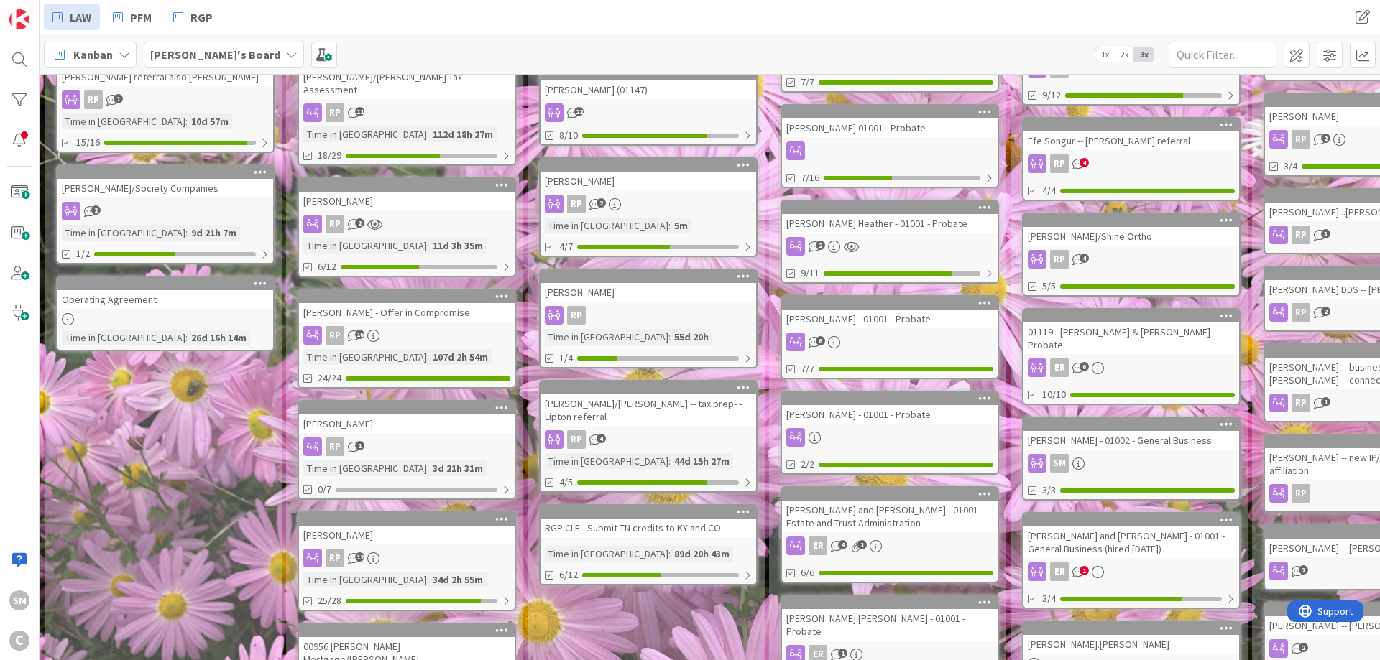
click at [427, 415] on div "[PERSON_NAME]" at bounding box center [407, 424] width 216 height 19
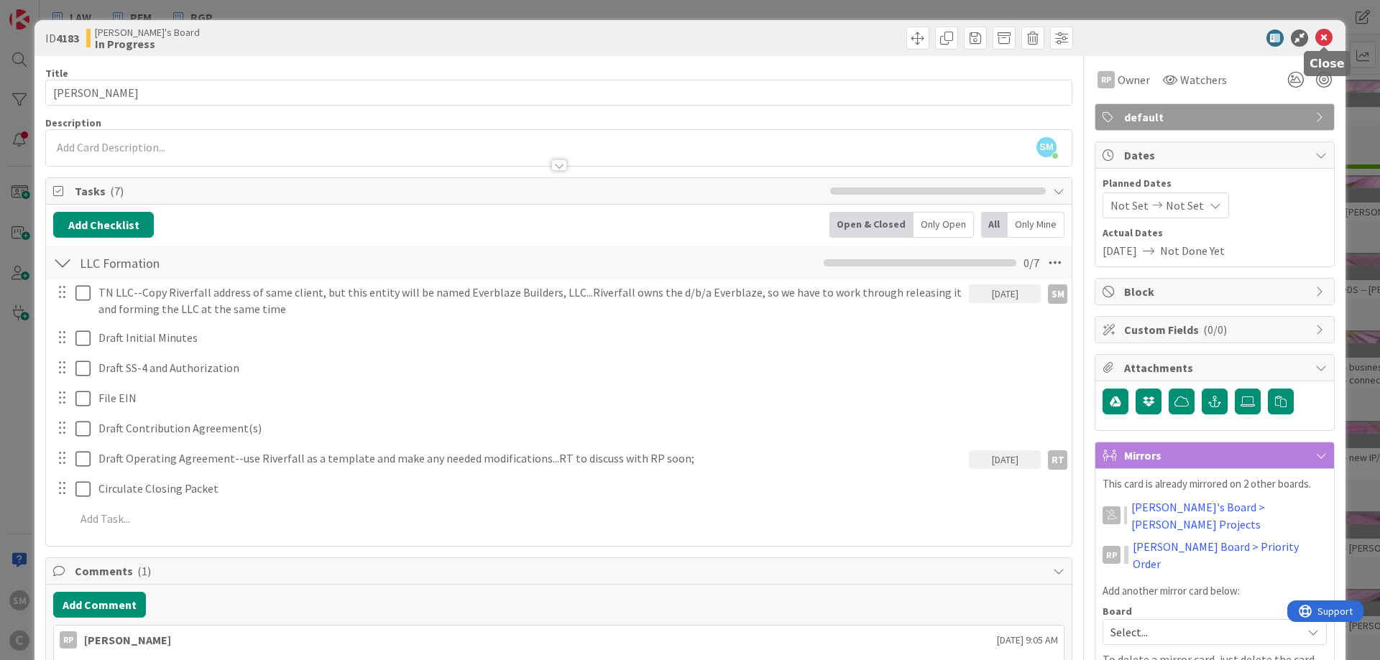
click at [1323, 33] on icon at bounding box center [1323, 37] width 17 height 17
